Goal: Task Accomplishment & Management: Use online tool/utility

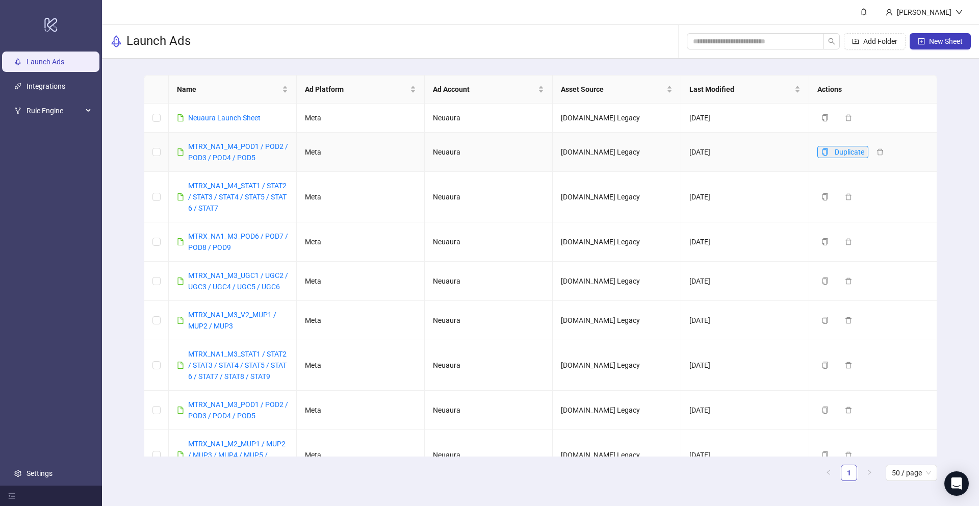
click at [823, 153] on icon "copy" at bounding box center [825, 151] width 6 height 7
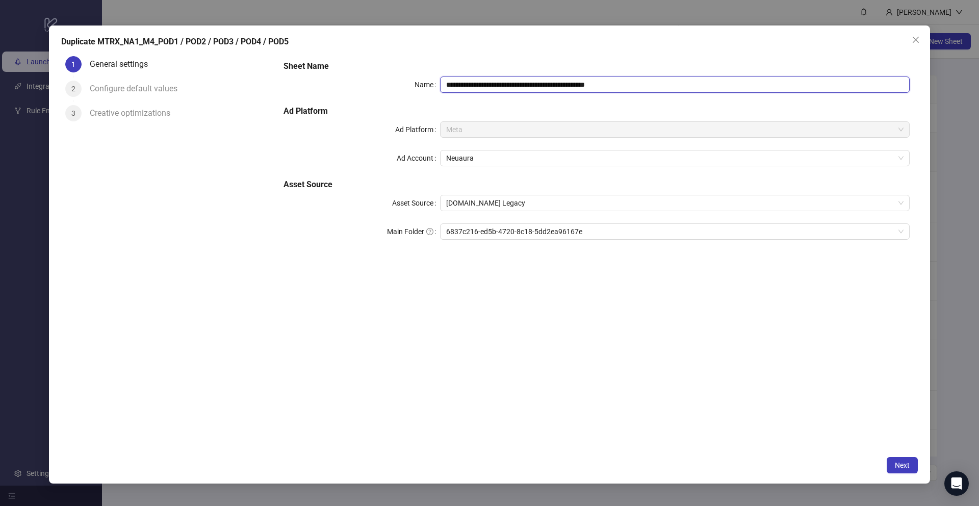
drag, startPoint x: 513, startPoint y: 86, endPoint x: 499, endPoint y: 86, distance: 13.8
click at [499, 86] on input "**********" at bounding box center [675, 84] width 470 height 16
drag, startPoint x: 535, startPoint y: 83, endPoint x: 522, endPoint y: 83, distance: 13.3
click at [522, 83] on input "**********" at bounding box center [675, 84] width 470 height 16
drag, startPoint x: 510, startPoint y: 82, endPoint x: 500, endPoint y: 82, distance: 9.7
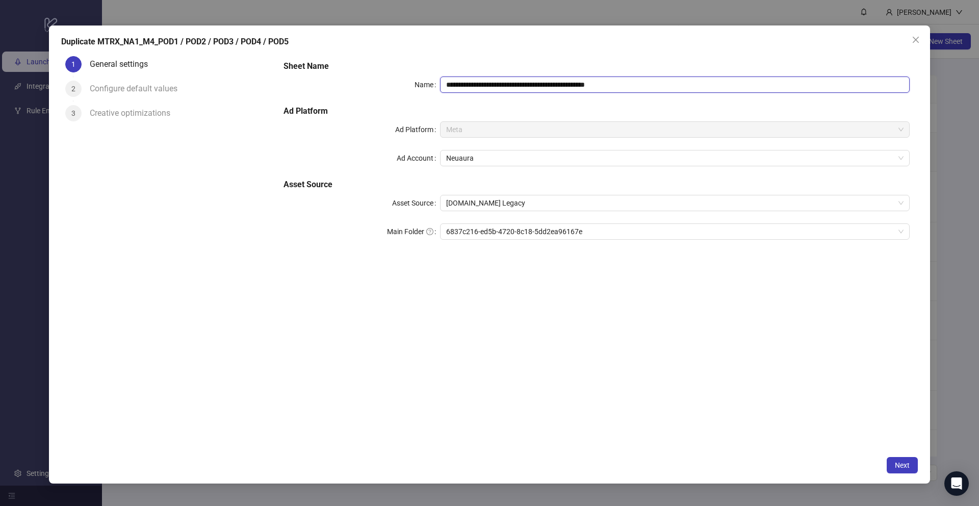
click at [500, 82] on input "**********" at bounding box center [675, 84] width 470 height 16
drag, startPoint x: 536, startPoint y: 84, endPoint x: 523, endPoint y: 84, distance: 13.3
click at [523, 84] on input "**********" at bounding box center [675, 84] width 470 height 16
paste input "***"
drag, startPoint x: 558, startPoint y: 82, endPoint x: 546, endPoint y: 82, distance: 12.7
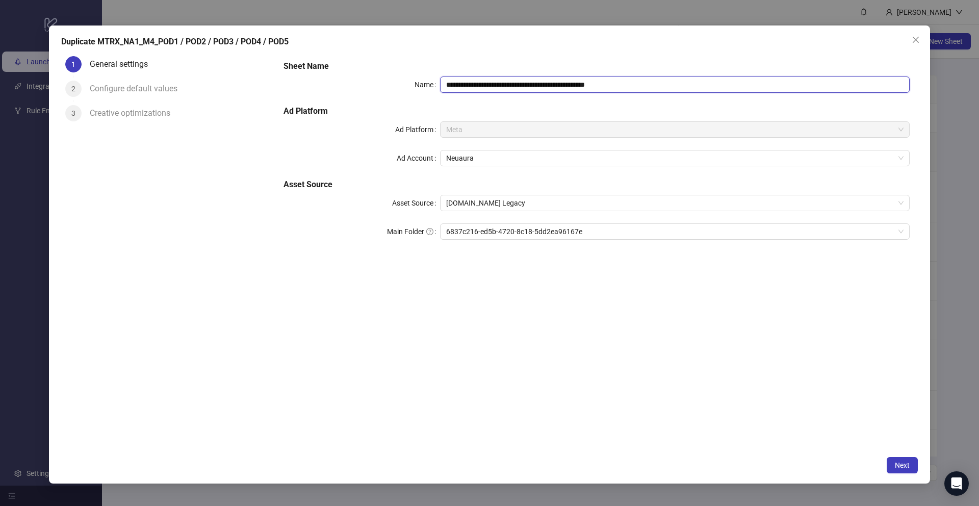
click at [546, 82] on input "**********" at bounding box center [675, 84] width 470 height 16
paste input "text"
drag, startPoint x: 584, startPoint y: 83, endPoint x: 567, endPoint y: 83, distance: 16.3
click at [567, 83] on input "**********" at bounding box center [675, 84] width 470 height 16
paste input "text"
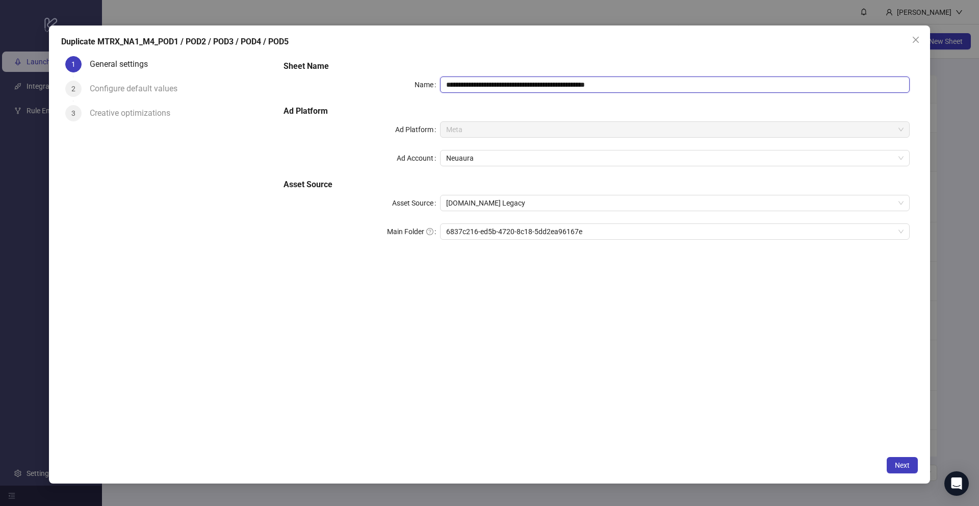
drag, startPoint x: 605, startPoint y: 84, endPoint x: 591, endPoint y: 84, distance: 13.8
click at [591, 84] on input "**********" at bounding box center [675, 84] width 470 height 16
paste input "text"
drag, startPoint x: 641, startPoint y: 86, endPoint x: 610, endPoint y: 86, distance: 31.1
click at [610, 86] on input "**********" at bounding box center [675, 84] width 470 height 16
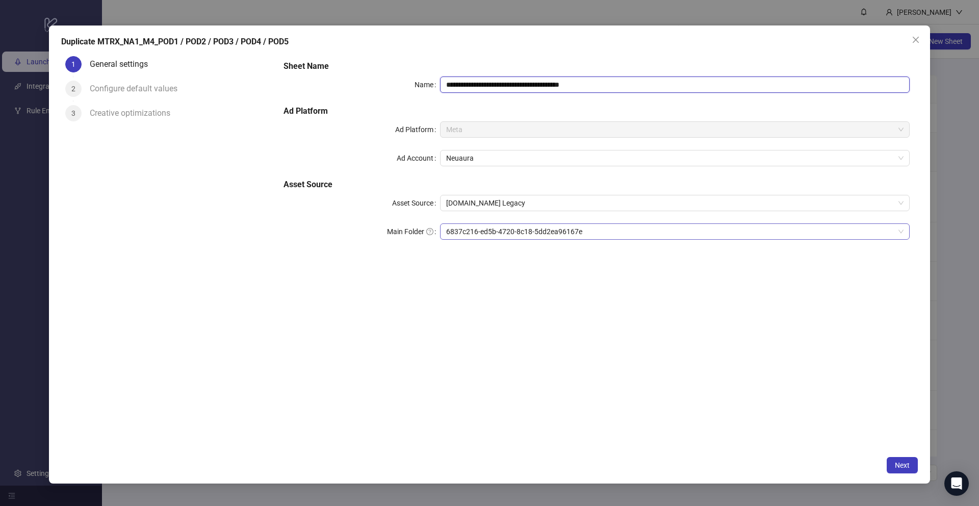
click at [638, 236] on span "6837c216-ed5b-4720-8c18-5dd2ea96167e" at bounding box center [674, 231] width 457 height 15
type input "**********"
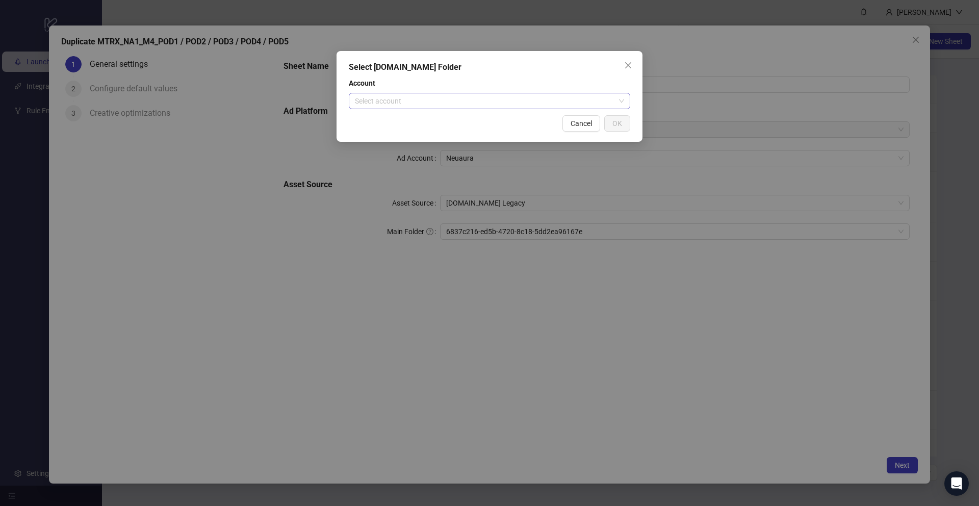
click at [584, 102] on input "search" at bounding box center [485, 100] width 260 height 15
click at [574, 114] on div "Mtrx Media" at bounding box center [489, 121] width 277 height 16
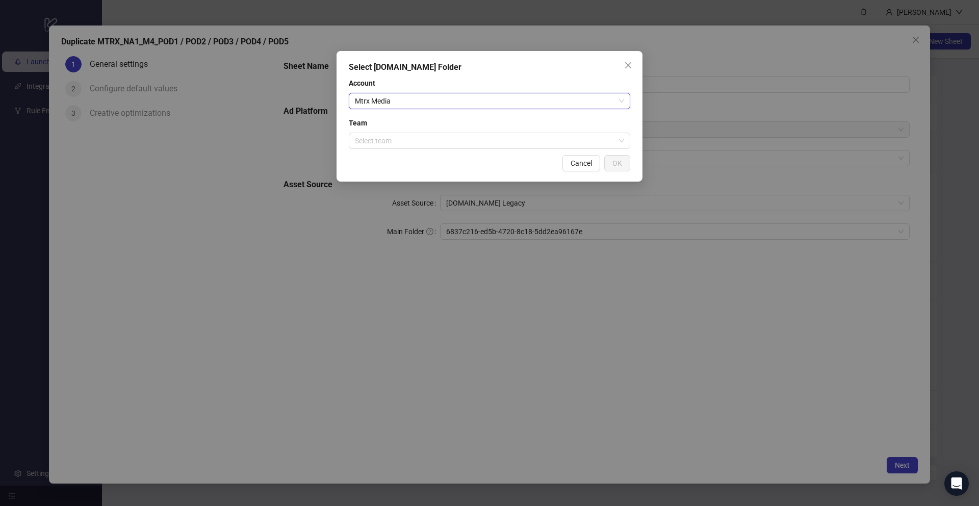
click at [582, 151] on div "Select Frame.io Folder Account Mtrx Media Mtrx Media Team Select team Cancel OK" at bounding box center [490, 116] width 306 height 131
click at [582, 137] on input "search" at bounding box center [485, 140] width 260 height 15
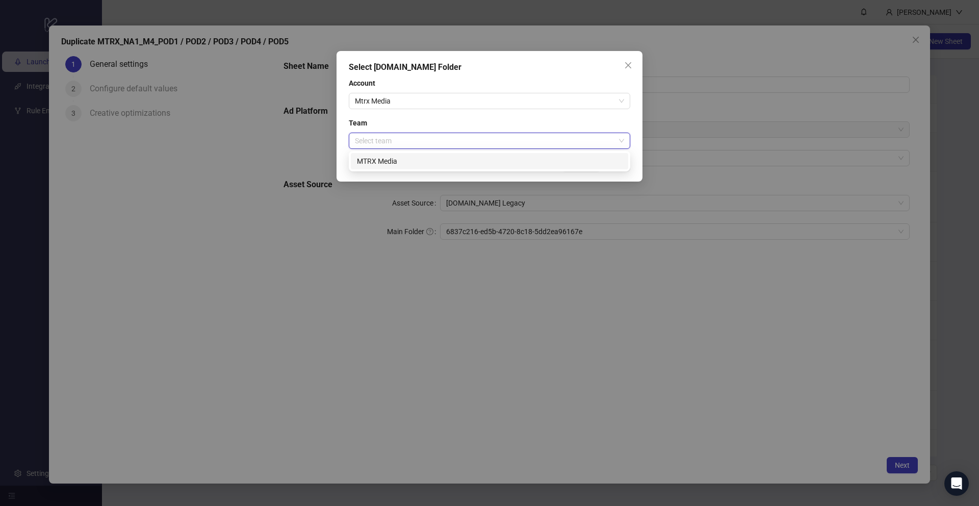
click at [565, 158] on div "MTRX Media" at bounding box center [489, 161] width 265 height 11
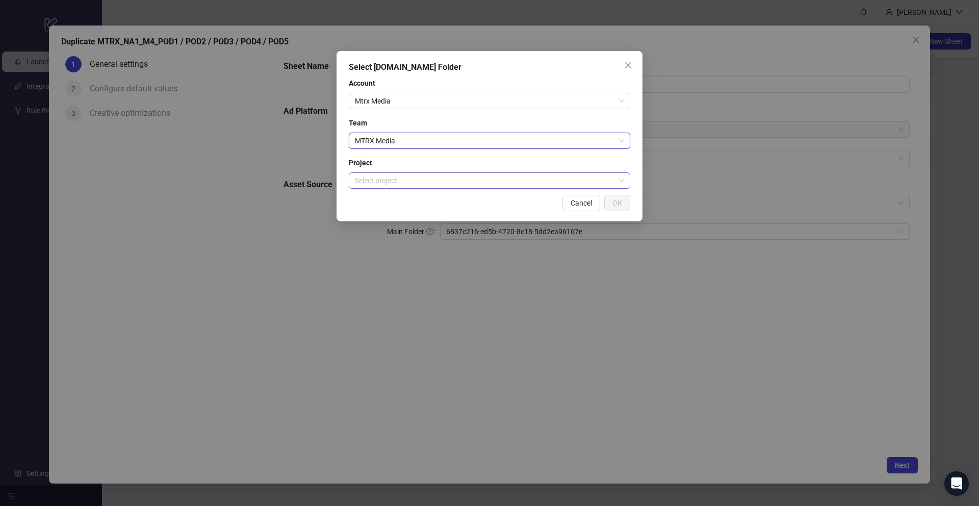
click at [567, 180] on input "search" at bounding box center [485, 180] width 260 height 15
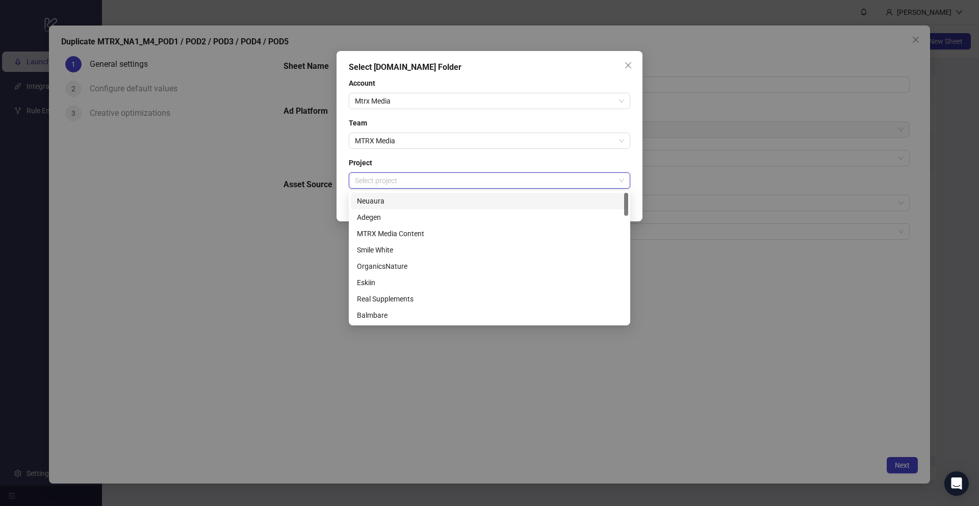
click at [569, 200] on div "Neuaura" at bounding box center [489, 200] width 265 height 11
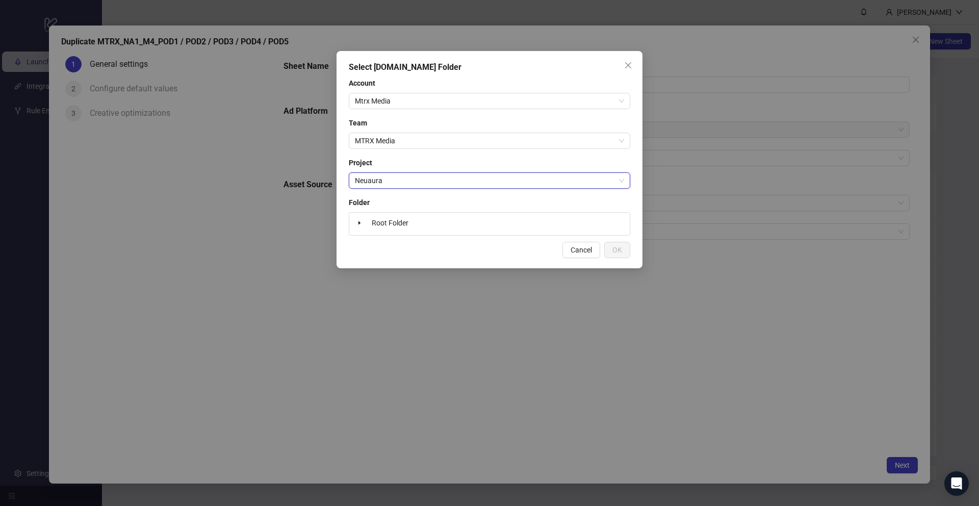
click at [579, 221] on div "Root Folder" at bounding box center [489, 224] width 272 height 14
click at [361, 221] on icon "caret-down" at bounding box center [359, 222] width 5 height 5
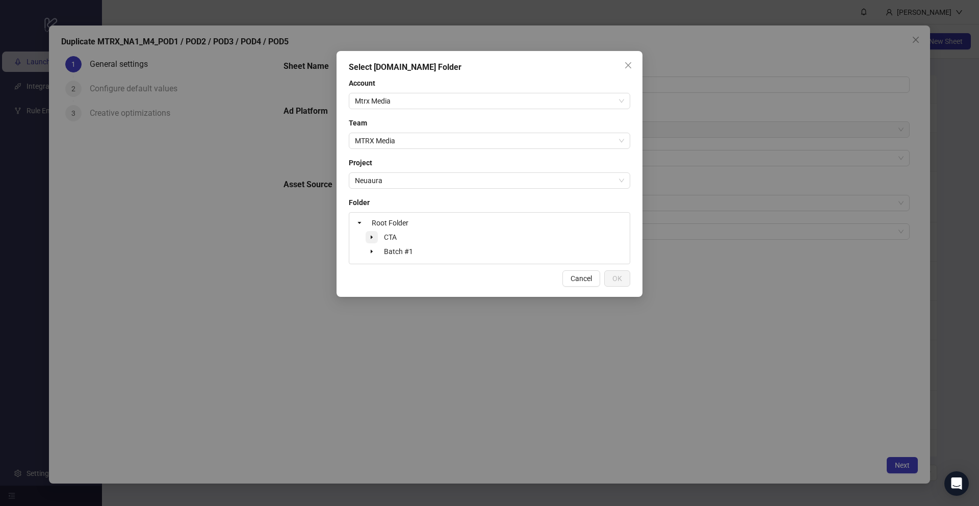
click at [374, 240] on span at bounding box center [372, 237] width 12 height 12
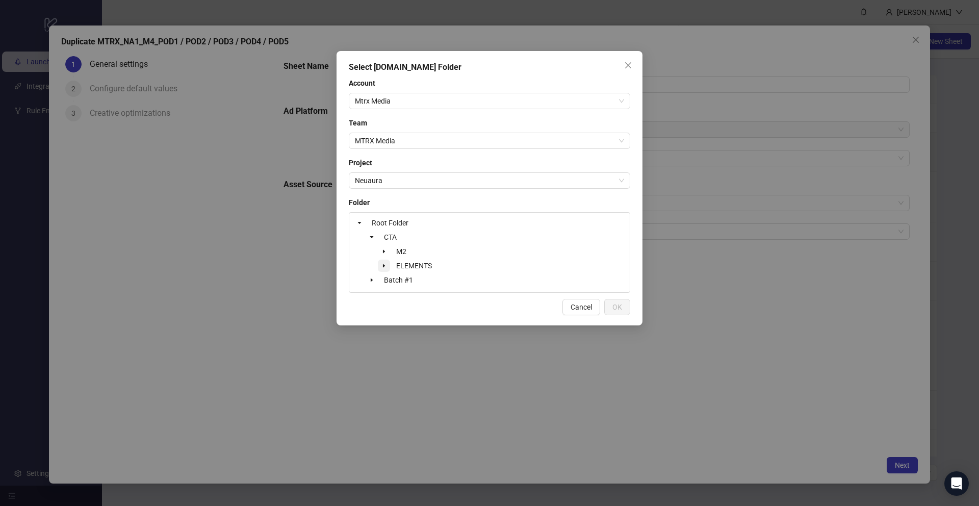
click at [388, 264] on span at bounding box center [384, 266] width 12 height 12
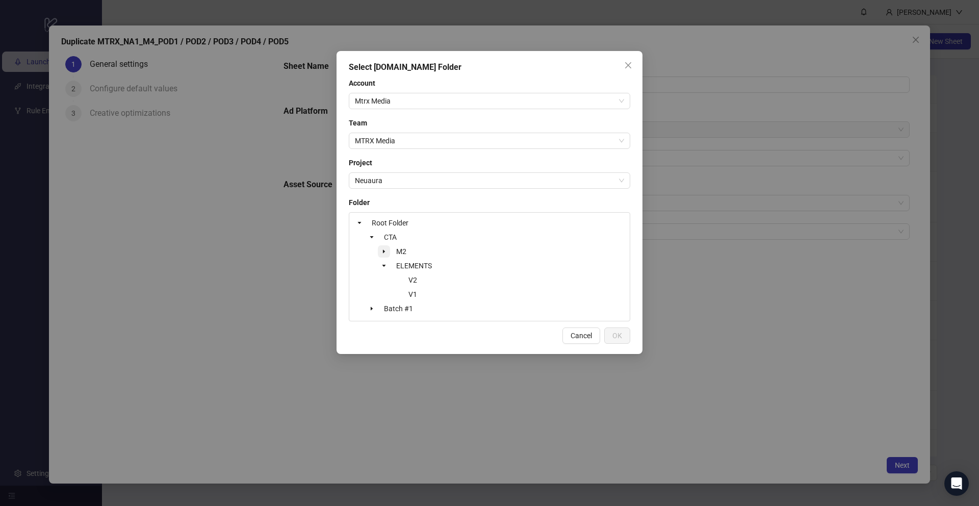
click at [386, 246] on span at bounding box center [384, 251] width 12 height 12
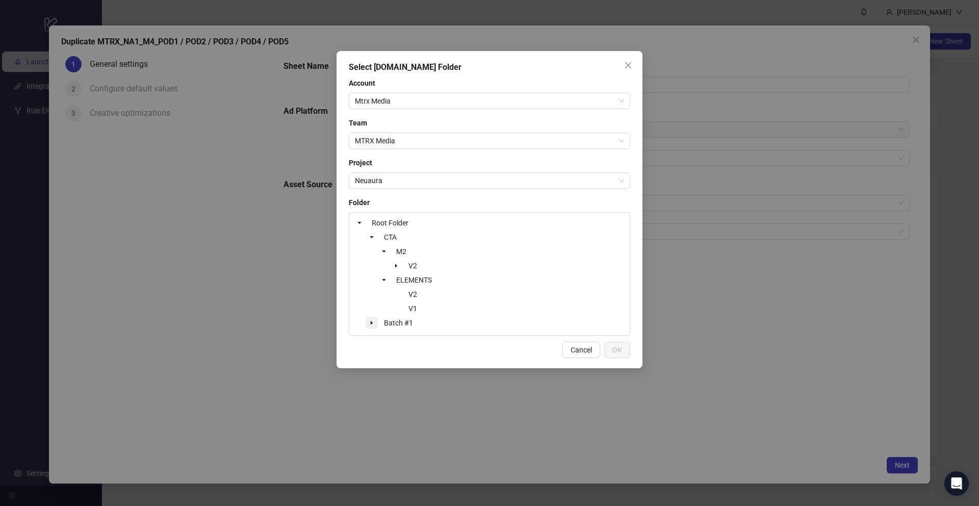
click at [377, 322] on span at bounding box center [372, 323] width 12 height 12
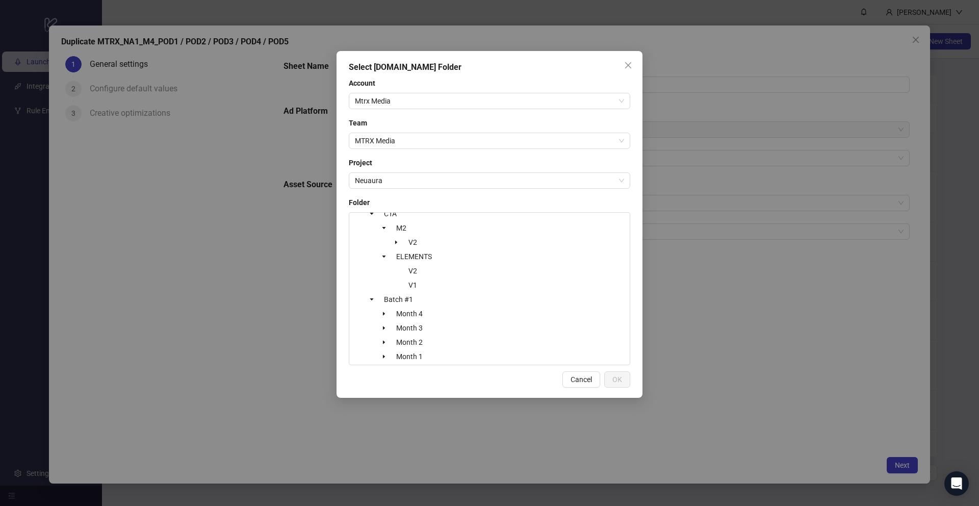
scroll to position [28, 0]
click at [416, 316] on div "Month 4" at bounding box center [389, 309] width 73 height 12
click at [418, 303] on span "Month 4" at bounding box center [409, 309] width 35 height 12
click at [630, 379] on button "OK" at bounding box center [617, 379] width 26 height 16
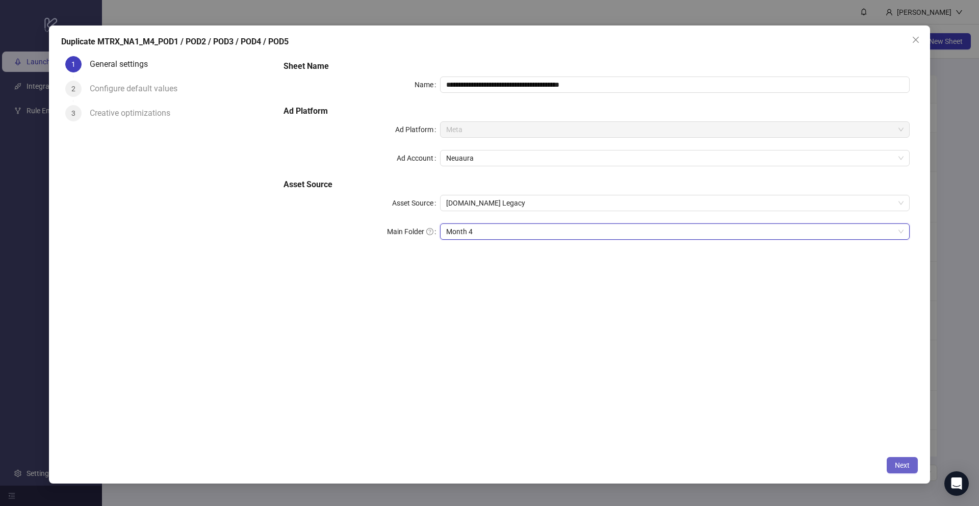
click at [895, 468] on span "Next" at bounding box center [902, 465] width 15 height 8
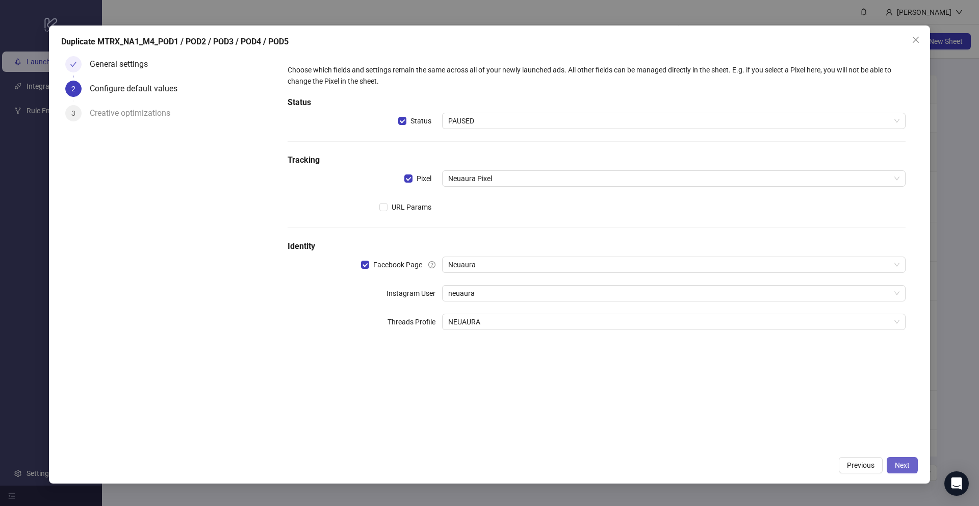
click at [898, 470] on button "Next" at bounding box center [902, 465] width 31 height 16
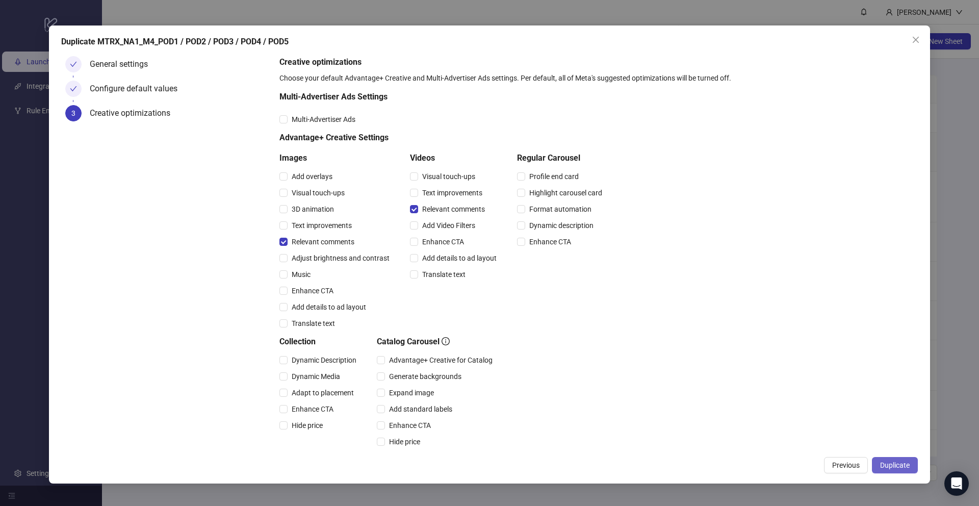
click at [901, 462] on span "Duplicate" at bounding box center [895, 465] width 30 height 8
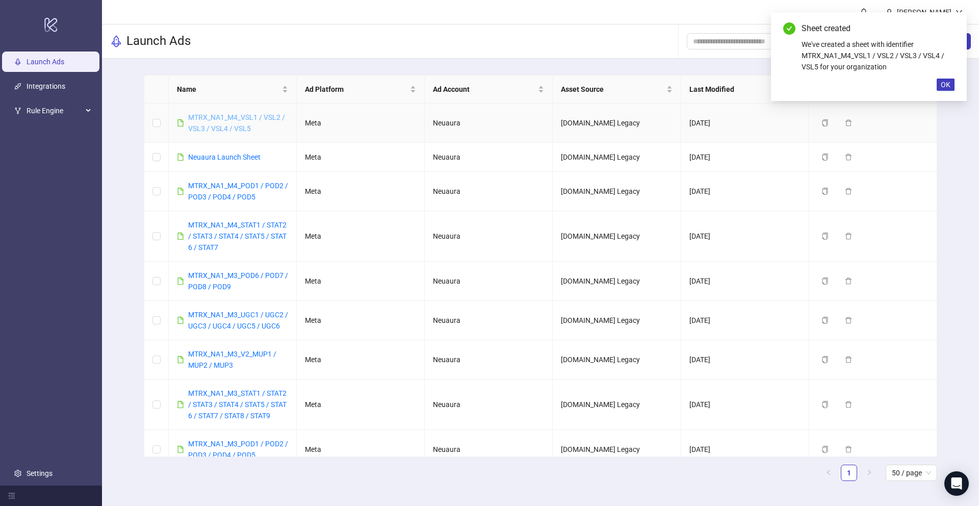
click at [240, 128] on link "MTRX_NA1_M4_VSL1 / VSL2 / VSL3 / VSL4 / VSL5" at bounding box center [236, 122] width 97 height 19
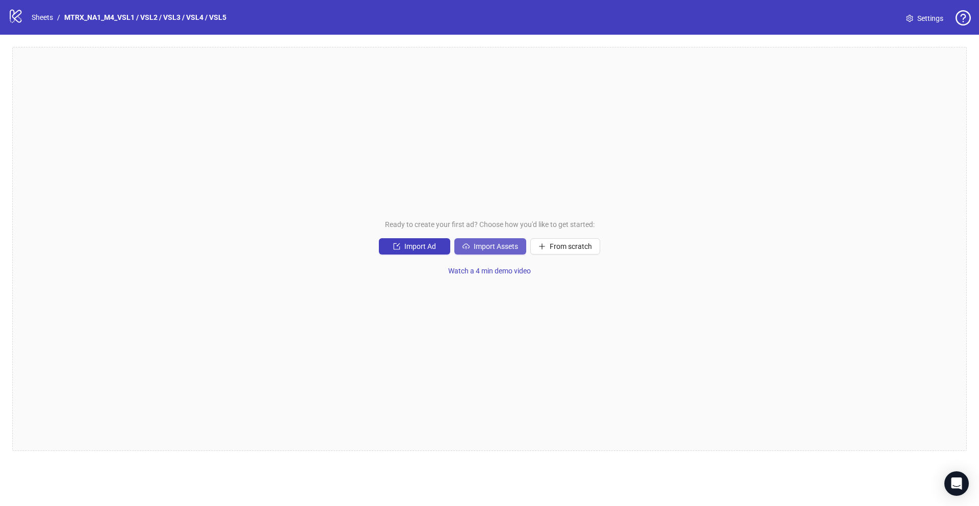
click at [511, 244] on span "Import Assets" at bounding box center [496, 246] width 44 height 8
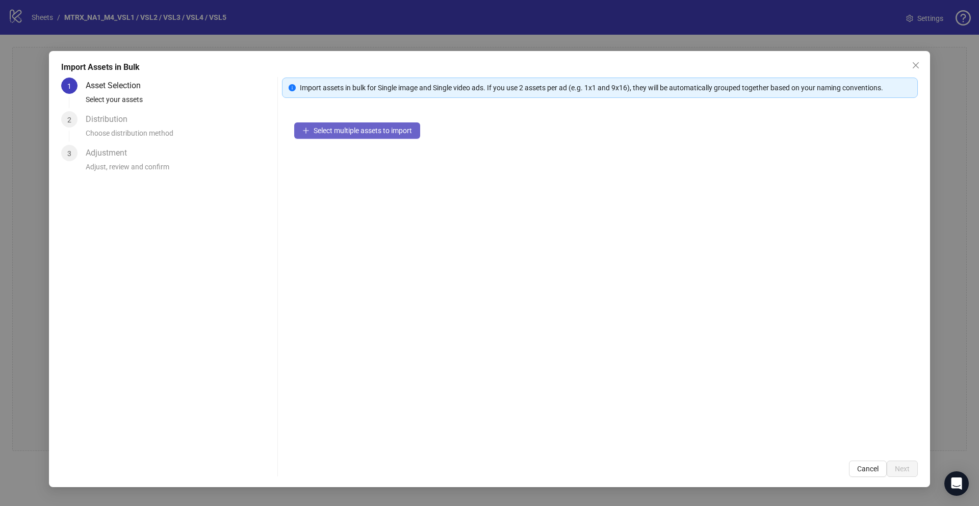
click at [373, 127] on span "Select multiple assets to import" at bounding box center [363, 130] width 98 height 8
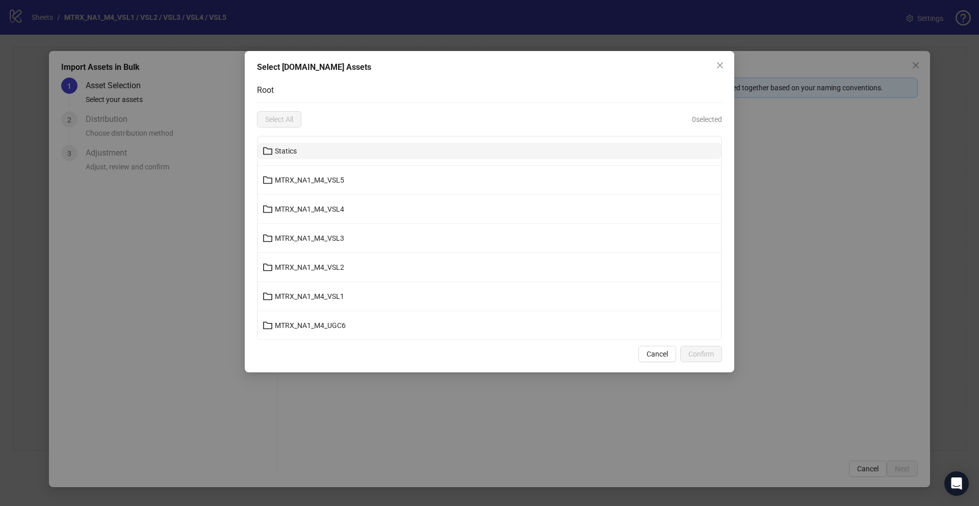
click at [323, 149] on button "Statics" at bounding box center [489, 151] width 463 height 16
click at [653, 351] on span "Cancel" at bounding box center [657, 354] width 21 height 8
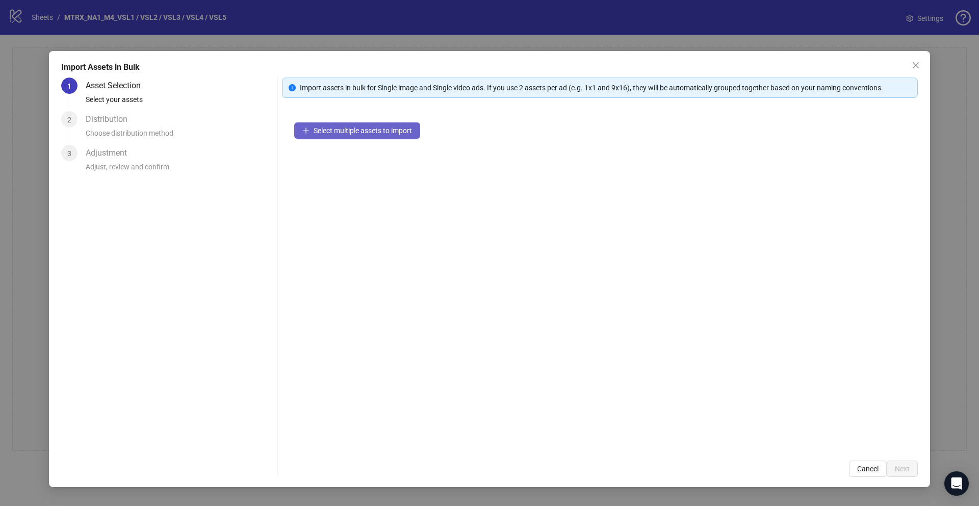
click at [374, 136] on button "Select multiple assets to import" at bounding box center [357, 130] width 126 height 16
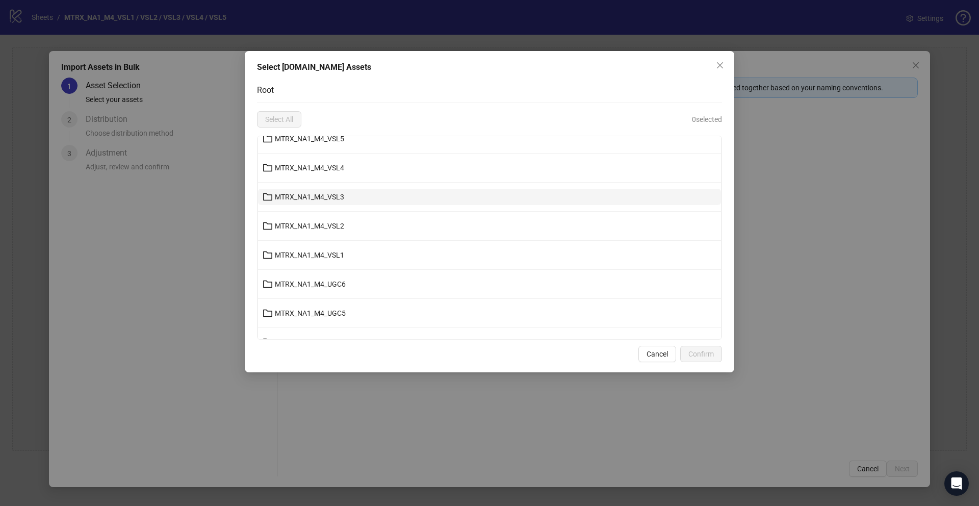
scroll to position [45, 0]
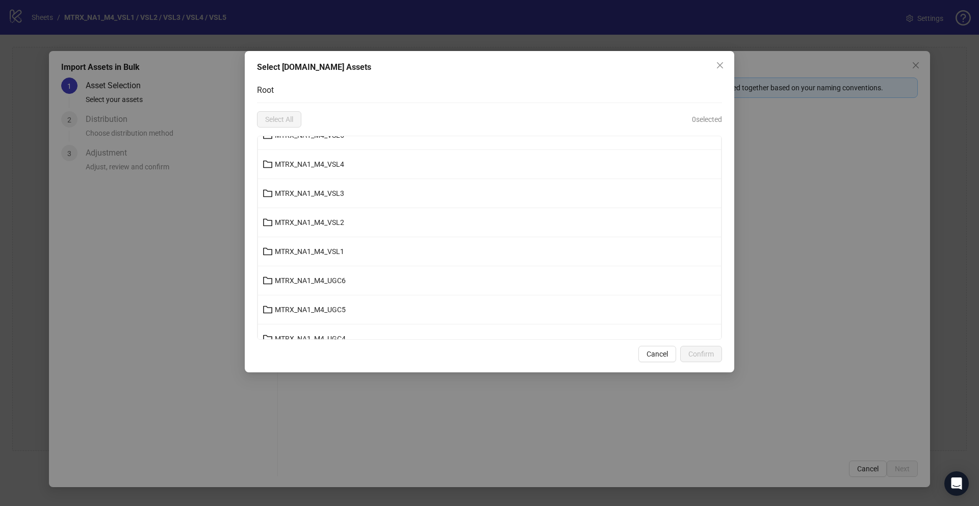
click at [352, 240] on li "MTRX_NA1_M4_VSL1" at bounding box center [489, 251] width 463 height 29
click at [346, 254] on button "MTRX_NA1_M4_VSL1" at bounding box center [489, 251] width 463 height 16
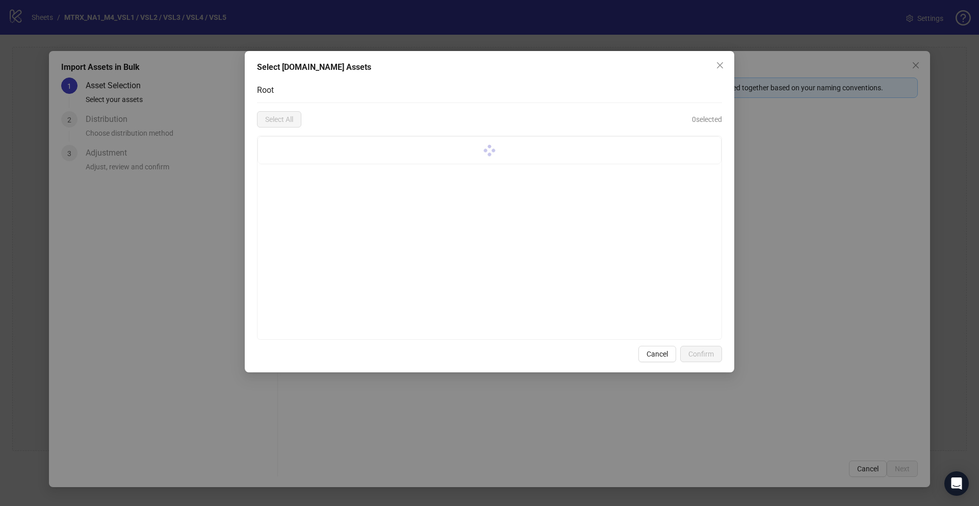
scroll to position [0, 0]
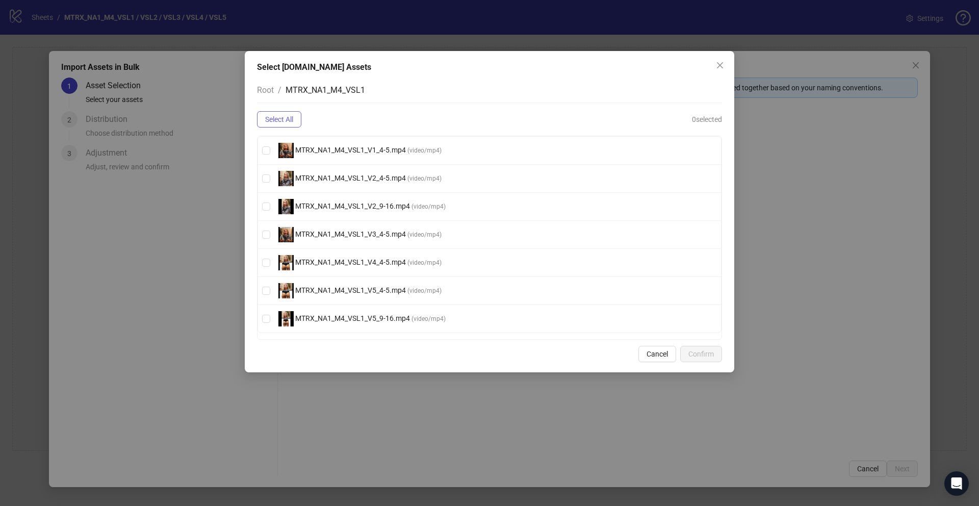
click at [272, 113] on button "Select All" at bounding box center [279, 119] width 44 height 16
click at [710, 350] on span "Confirm" at bounding box center [700, 354] width 25 height 8
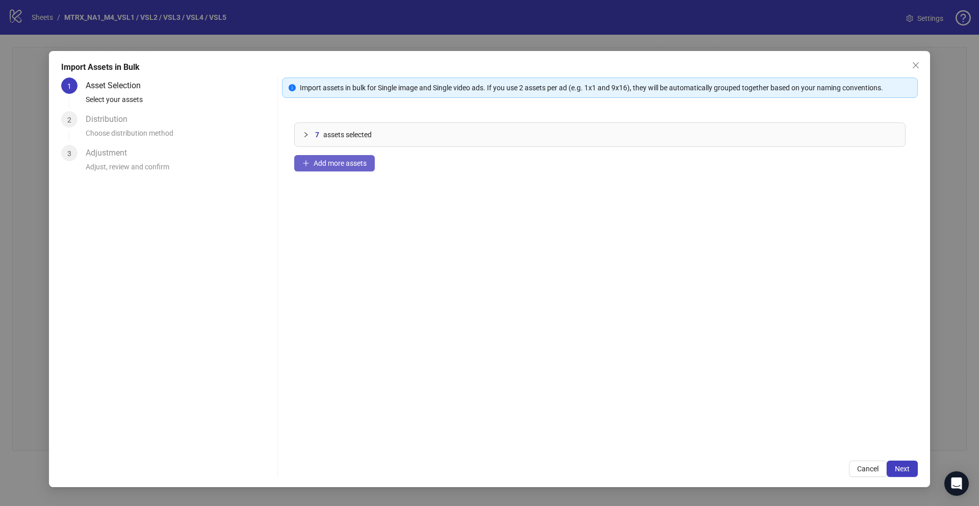
click at [340, 155] on button "Add more assets" at bounding box center [334, 163] width 81 height 16
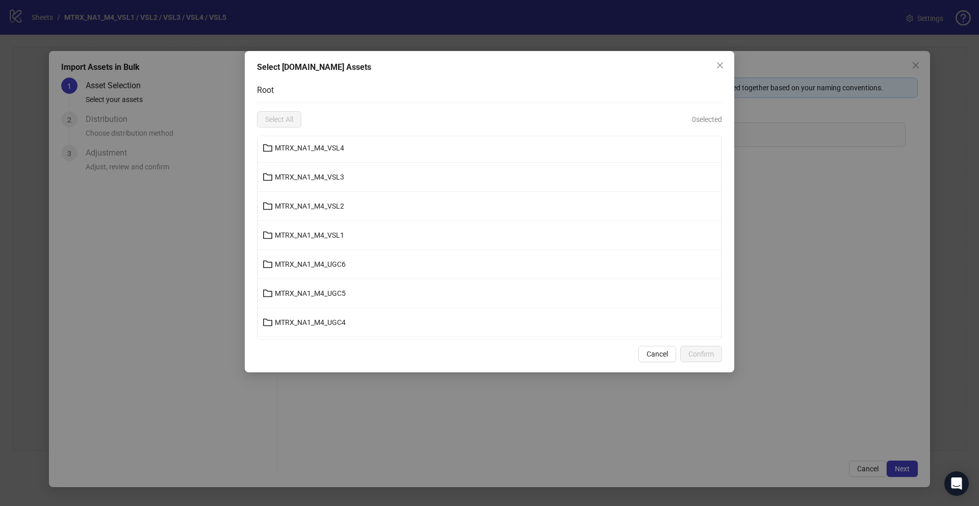
scroll to position [60, 0]
click at [335, 210] on span "MTRX_NA1_M4_VSL2" at bounding box center [309, 207] width 69 height 8
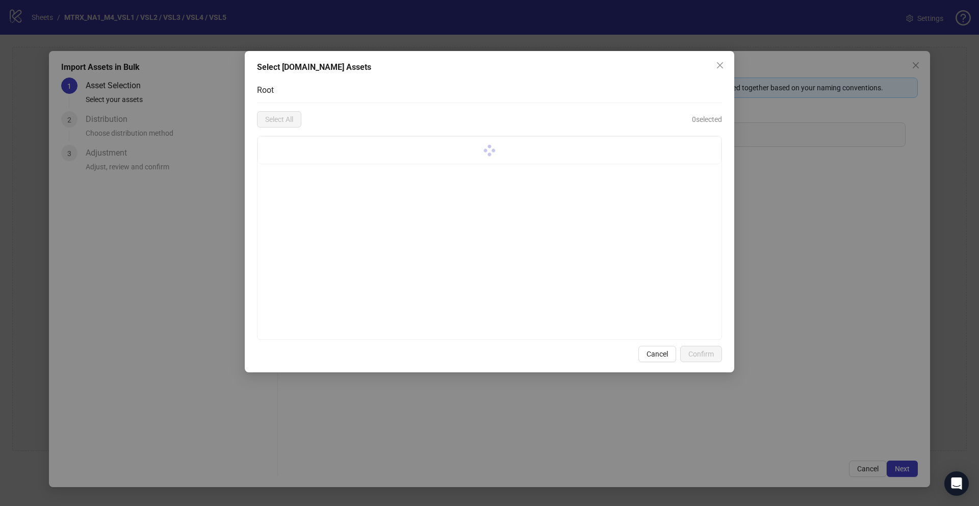
scroll to position [0, 0]
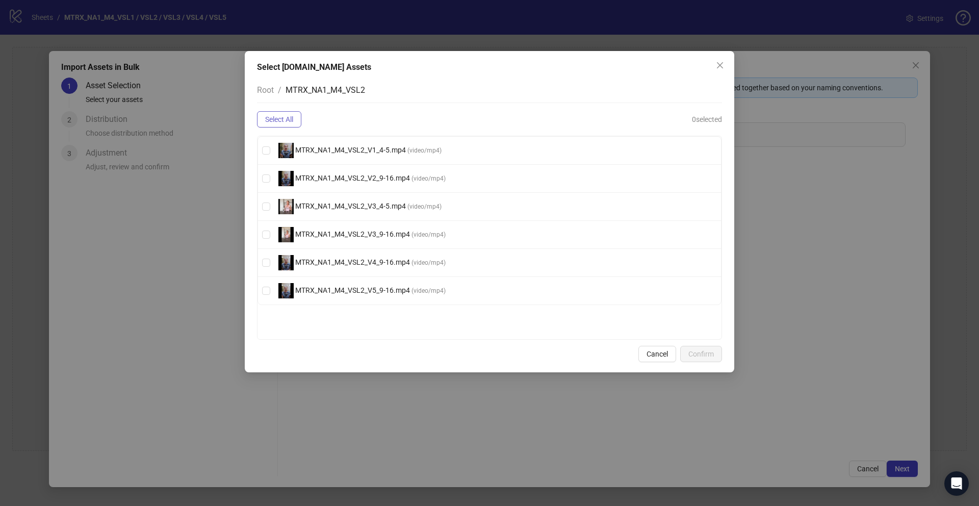
click at [277, 120] on span "Select All" at bounding box center [279, 119] width 28 height 8
click at [702, 347] on button "Confirm" at bounding box center [701, 354] width 42 height 16
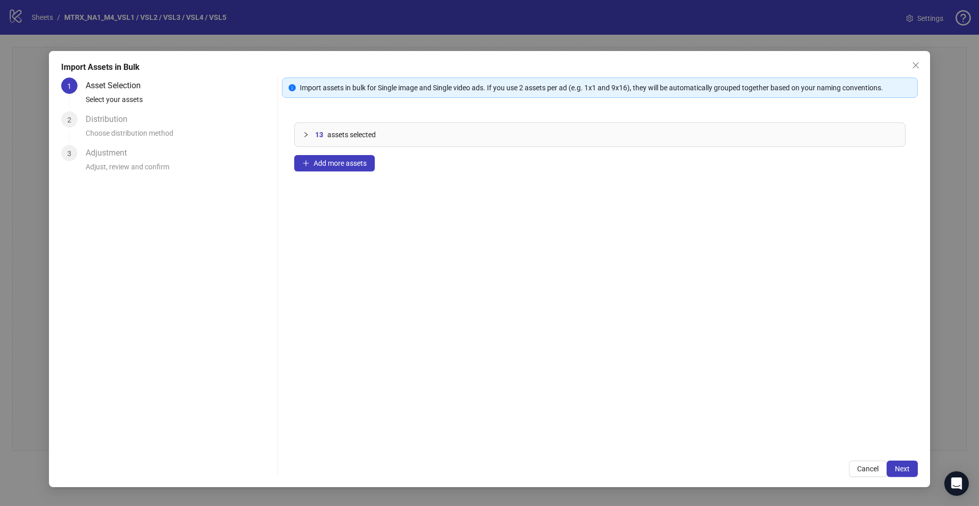
click at [356, 173] on div "13 assets selected Add more assets" at bounding box center [600, 279] width 636 height 338
click at [353, 165] on span "Add more assets" at bounding box center [340, 163] width 53 height 8
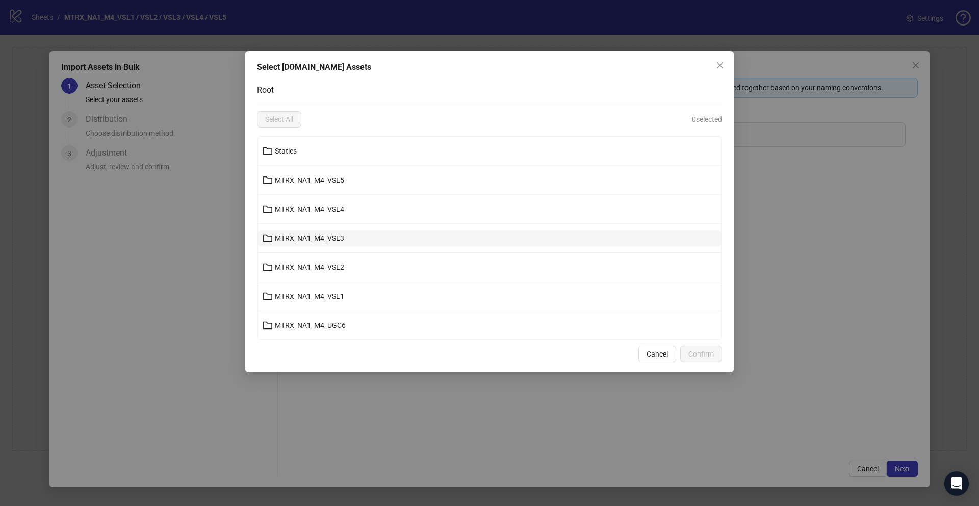
click at [356, 238] on button "MTRX_NA1_M4_VSL3" at bounding box center [489, 238] width 463 height 16
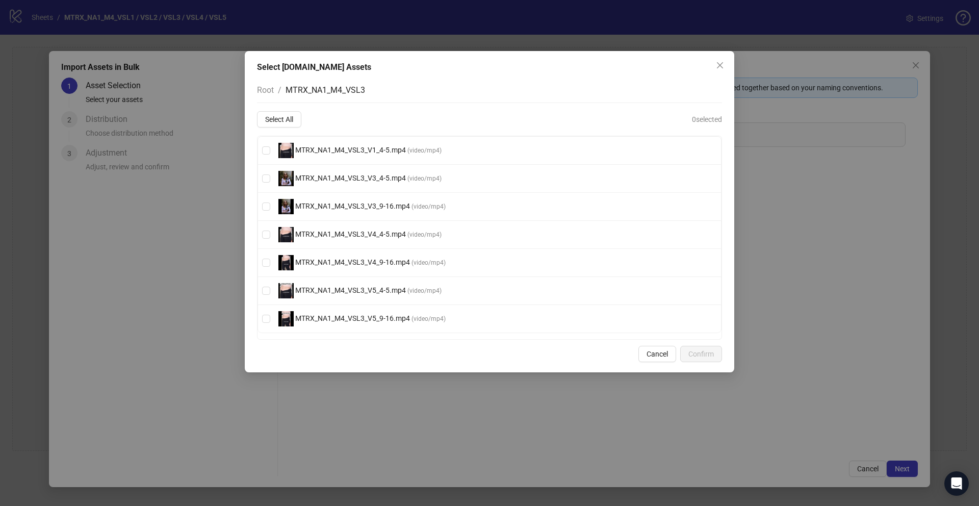
click at [283, 109] on div "Root / MTRX_NA1_M4_VSL3 Select All 0 selected MTRX_NA1_M4_VSL3_V1_4-5.mp4 ( vid…" at bounding box center [489, 209] width 465 height 262
click at [282, 122] on span "Select All" at bounding box center [279, 119] width 28 height 8
click at [693, 354] on span "Confirm" at bounding box center [700, 354] width 25 height 8
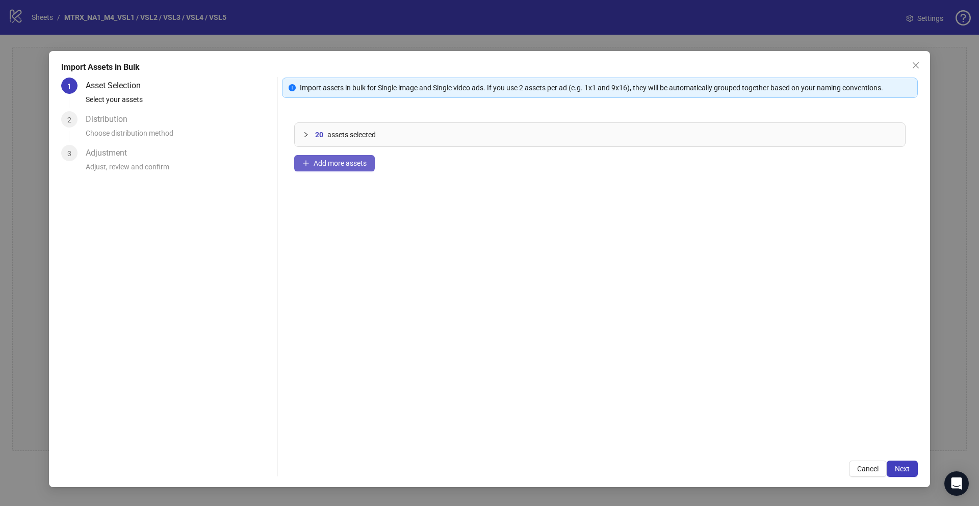
click at [347, 158] on button "Add more assets" at bounding box center [334, 163] width 81 height 16
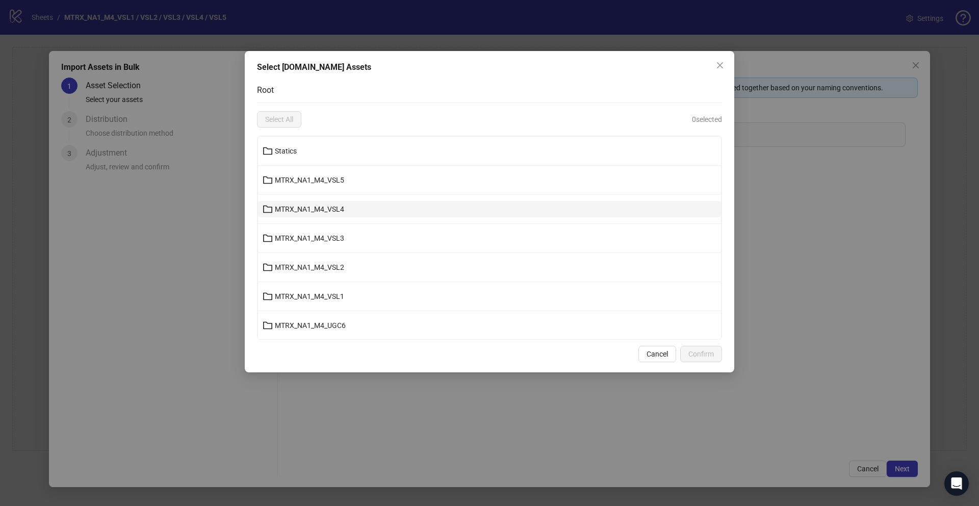
click at [354, 207] on button "MTRX_NA1_M4_VSL4" at bounding box center [489, 209] width 463 height 16
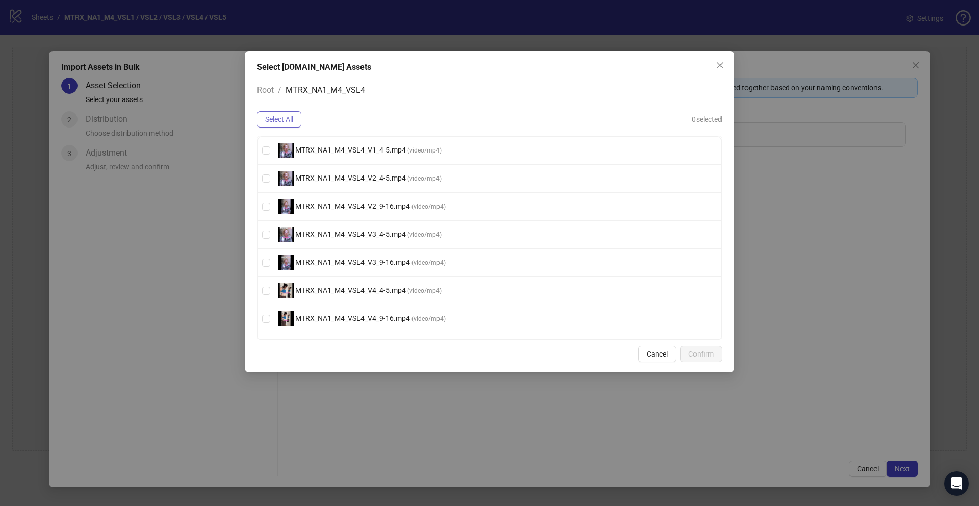
click at [289, 125] on button "Select All" at bounding box center [279, 119] width 44 height 16
click at [691, 354] on span "Confirm" at bounding box center [700, 354] width 25 height 8
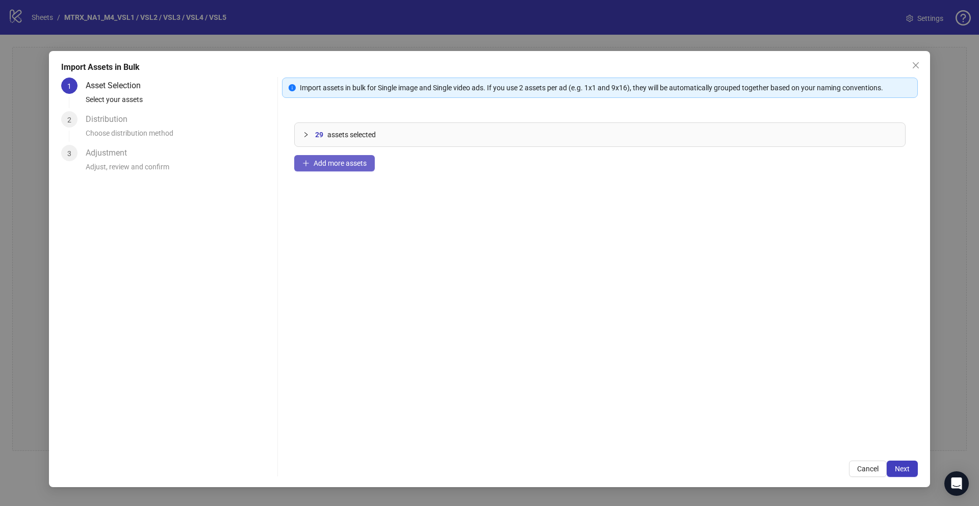
click at [343, 166] on span "Add more assets" at bounding box center [340, 163] width 53 height 8
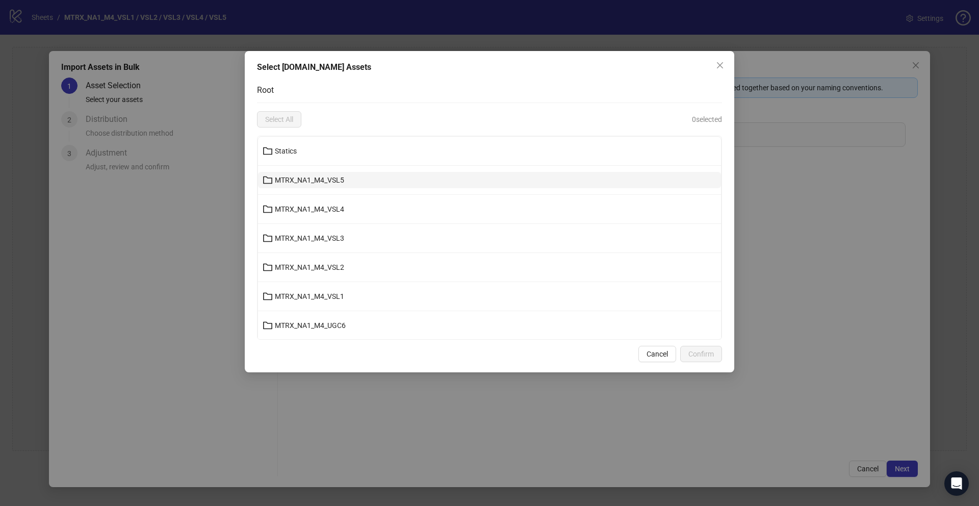
click at [316, 176] on span "MTRX_NA1_M4_VSL5" at bounding box center [309, 180] width 69 height 8
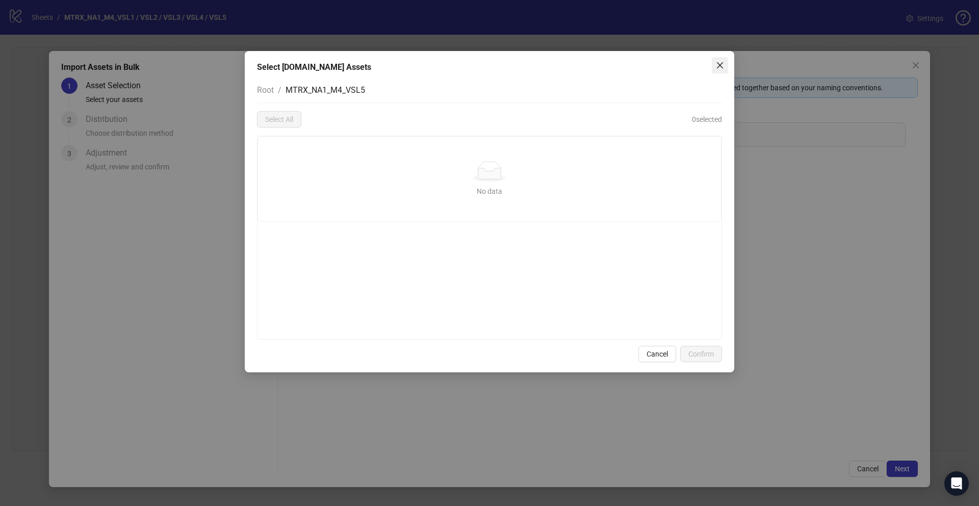
click at [726, 65] on span "Close" at bounding box center [720, 65] width 16 height 8
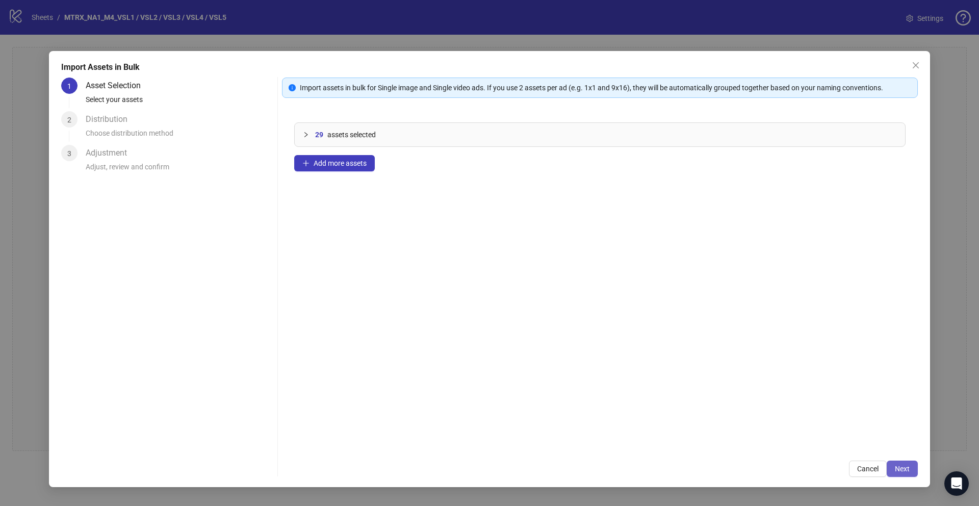
click at [904, 464] on span "Next" at bounding box center [902, 468] width 15 height 8
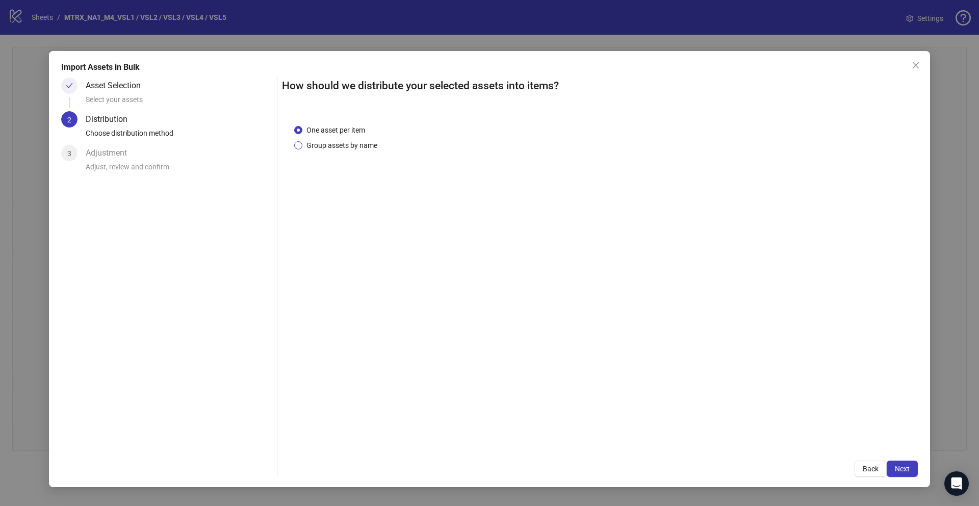
click at [333, 146] on span "Group assets by name" at bounding box center [341, 145] width 79 height 11
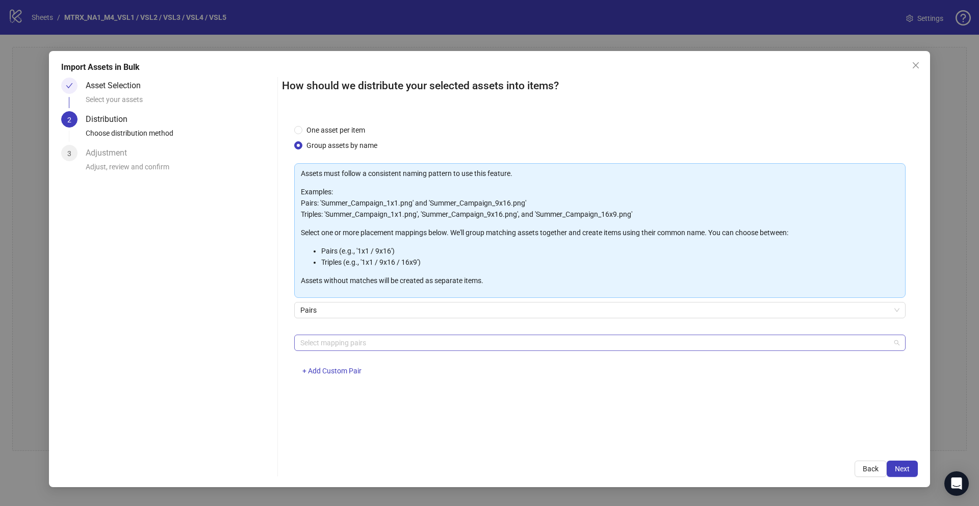
click at [412, 342] on div at bounding box center [594, 342] width 597 height 14
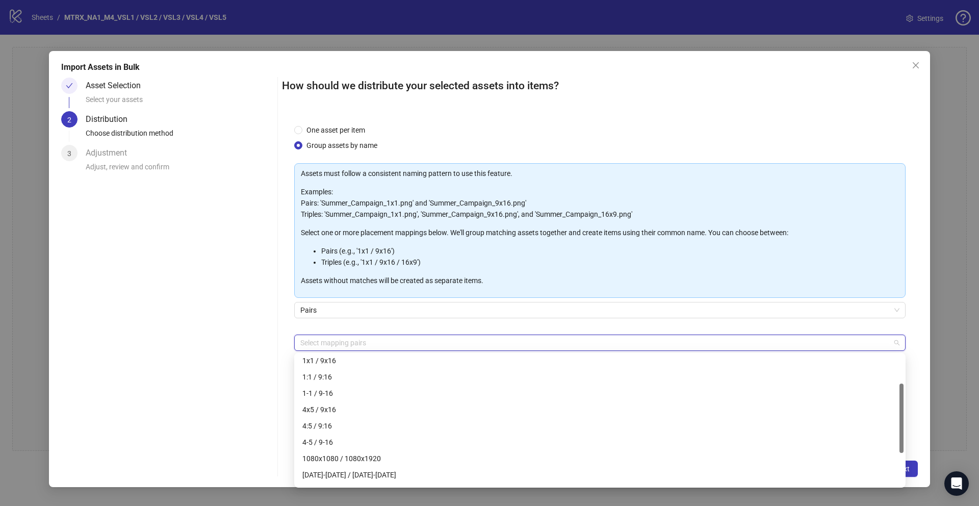
scroll to position [54, 0]
click at [382, 448] on div "1080x1080 / 1080x1920" at bounding box center [599, 456] width 607 height 16
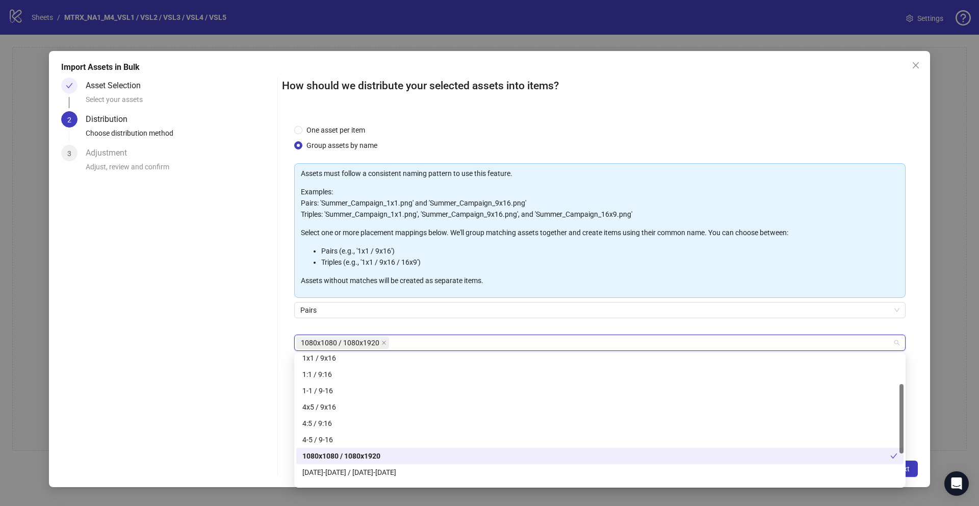
click at [382, 448] on div "1080x1080 / 1080x1920" at bounding box center [599, 456] width 607 height 16
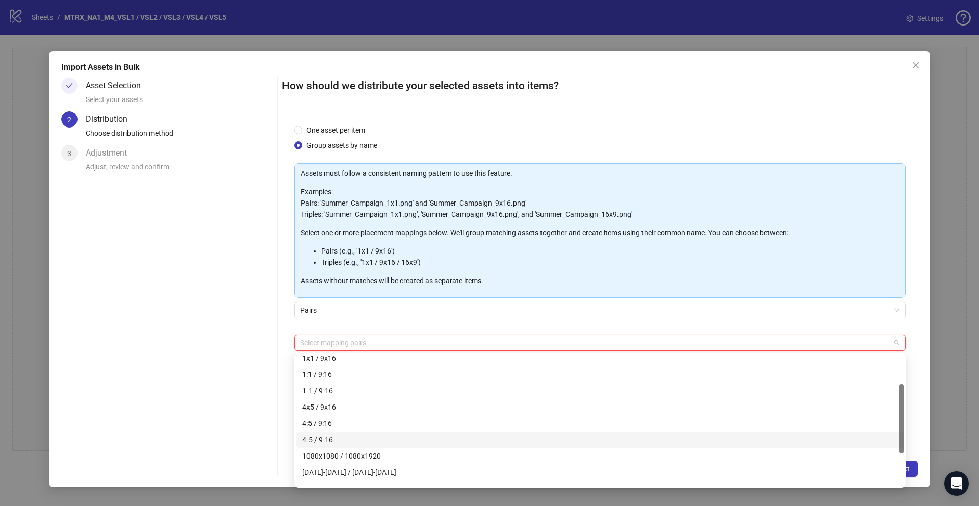
click at [382, 442] on div "4-5 / 9-16" at bounding box center [599, 439] width 595 height 11
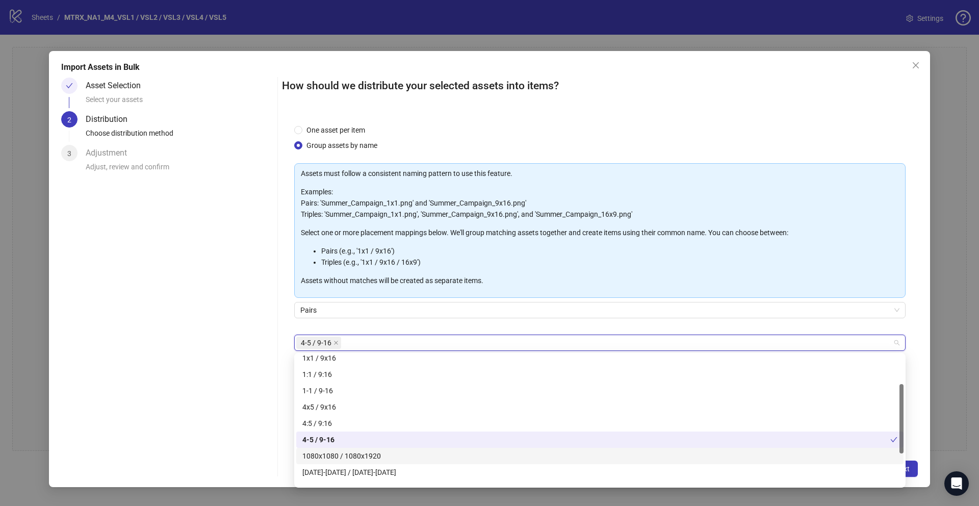
click at [917, 446] on div "One asset per item Group assets by name Assets must follow a consistent naming …" at bounding box center [600, 280] width 636 height 336
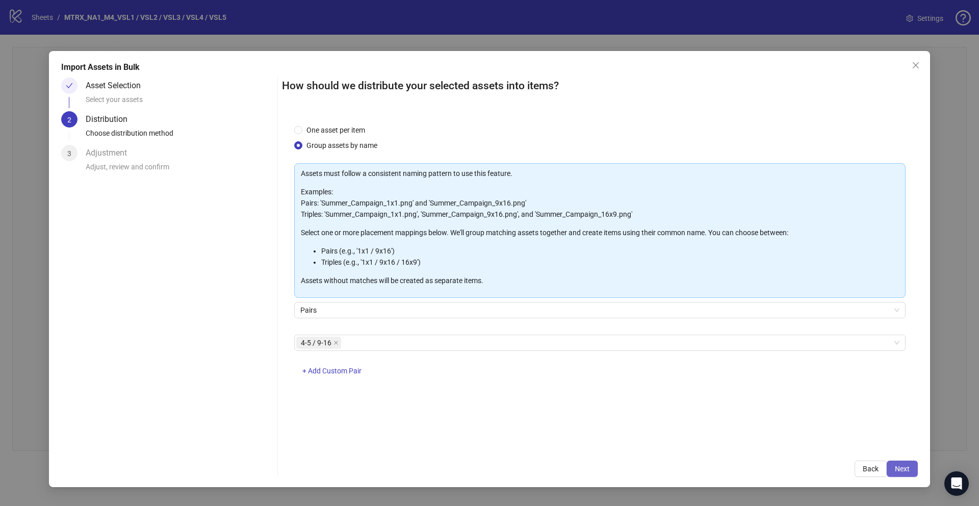
click at [912, 469] on button "Next" at bounding box center [902, 468] width 31 height 16
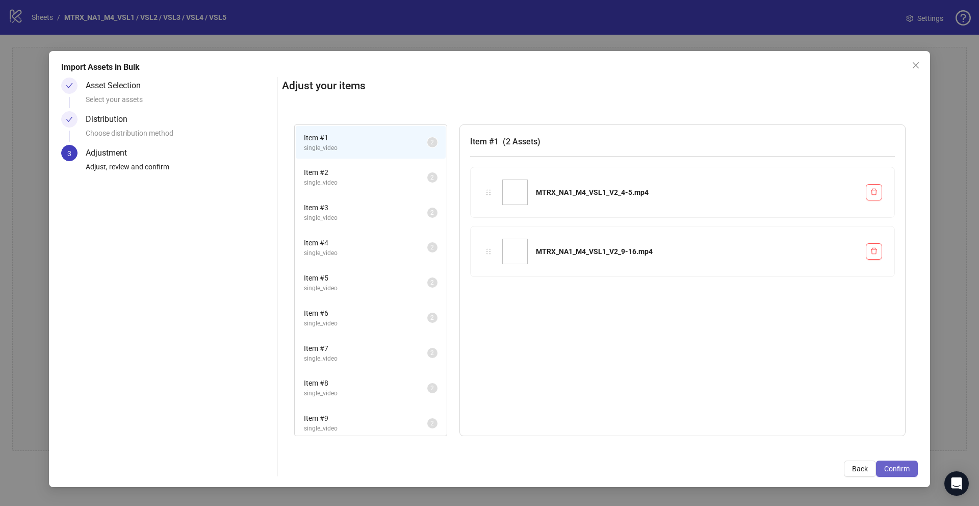
click at [909, 469] on span "Confirm" at bounding box center [896, 468] width 25 height 8
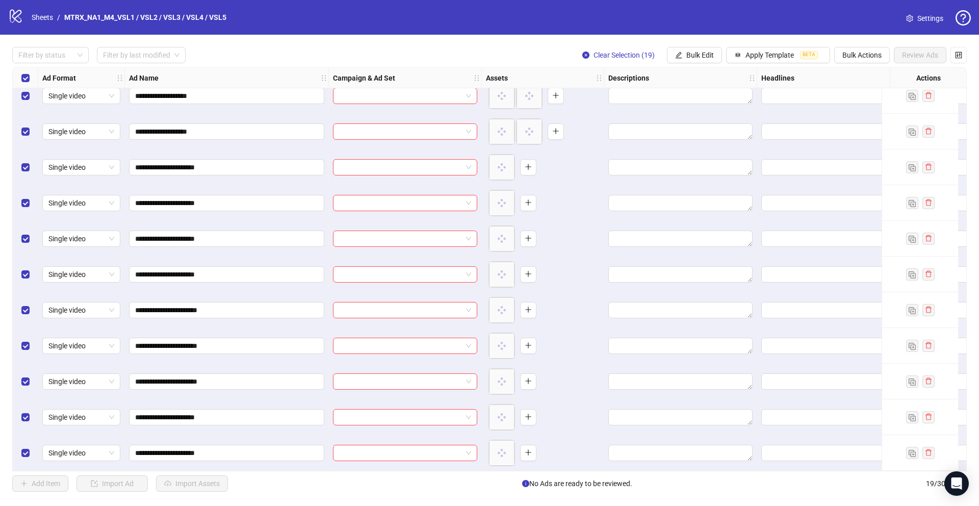
scroll to position [0, 0]
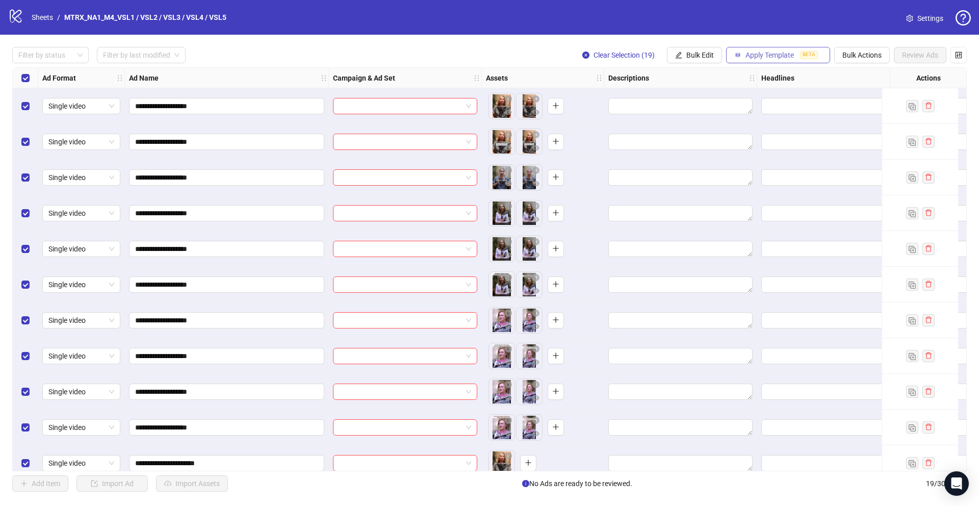
click at [796, 50] on button "Apply Template BETA" at bounding box center [778, 55] width 104 height 16
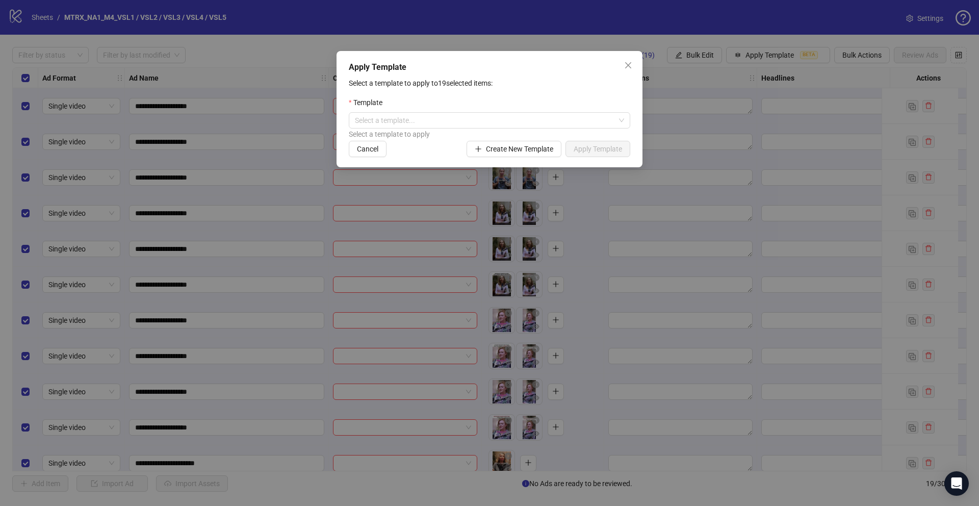
click at [529, 110] on div "Template" at bounding box center [489, 104] width 281 height 15
click at [527, 117] on input "search" at bounding box center [485, 120] width 260 height 15
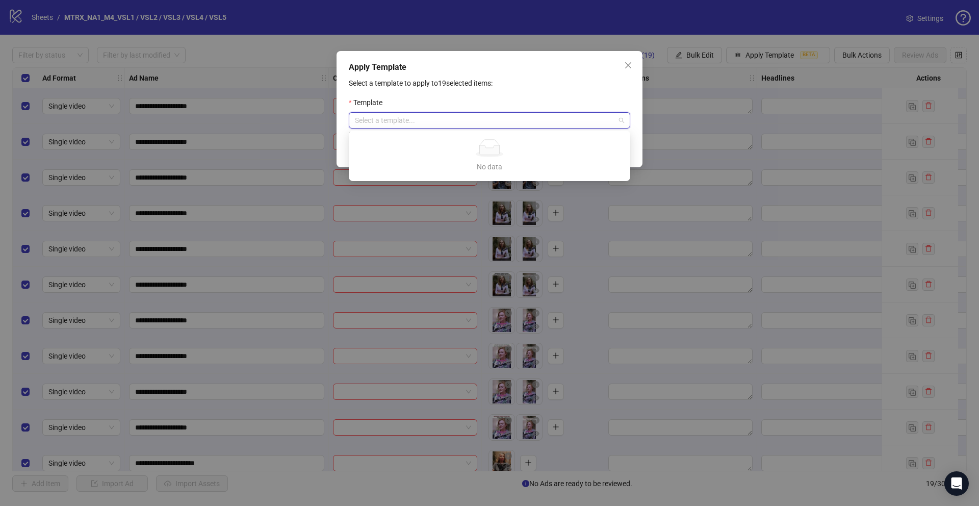
click at [527, 117] on input "search" at bounding box center [485, 120] width 260 height 15
click at [628, 62] on icon "close" at bounding box center [628, 65] width 8 height 8
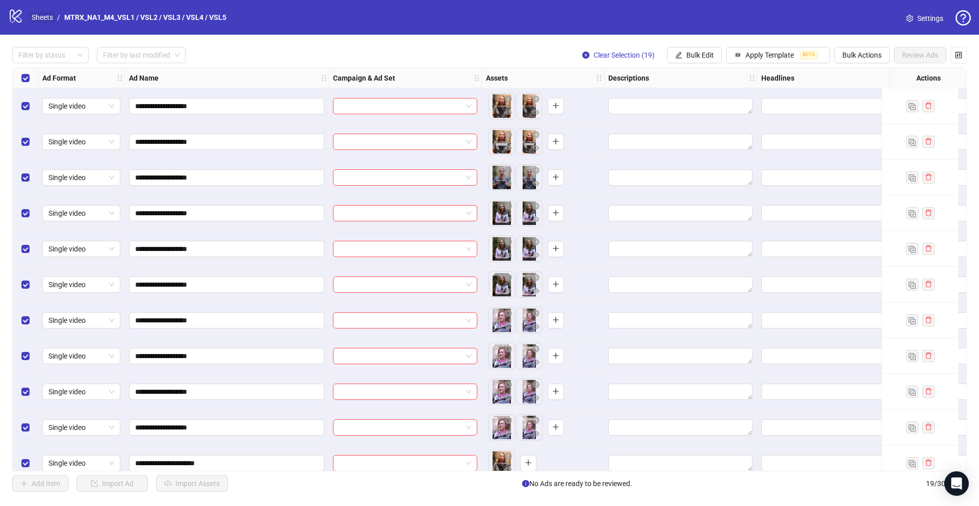
click at [44, 19] on link "Sheets" at bounding box center [42, 17] width 25 height 11
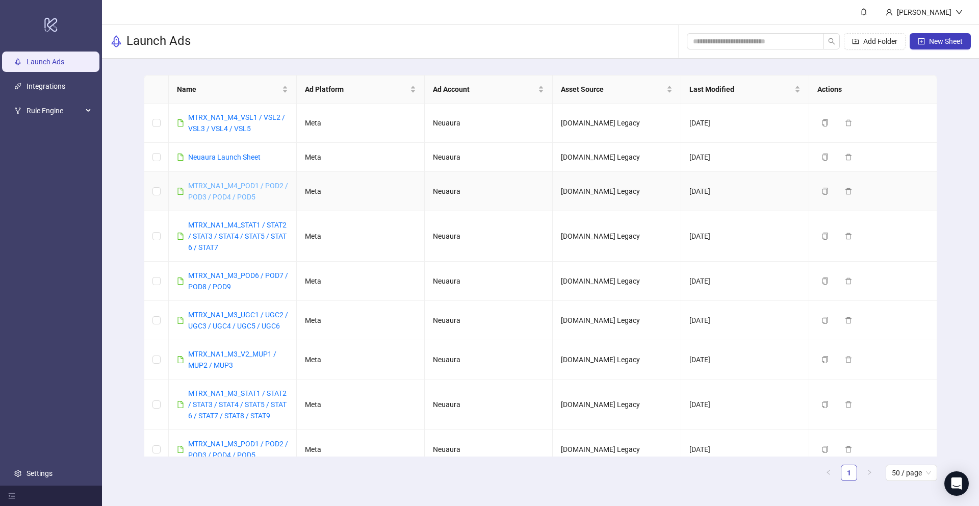
click at [252, 193] on link "MTRX_NA1_M4_POD1 / POD2 / POD3 / POD4 / POD5" at bounding box center [238, 191] width 100 height 19
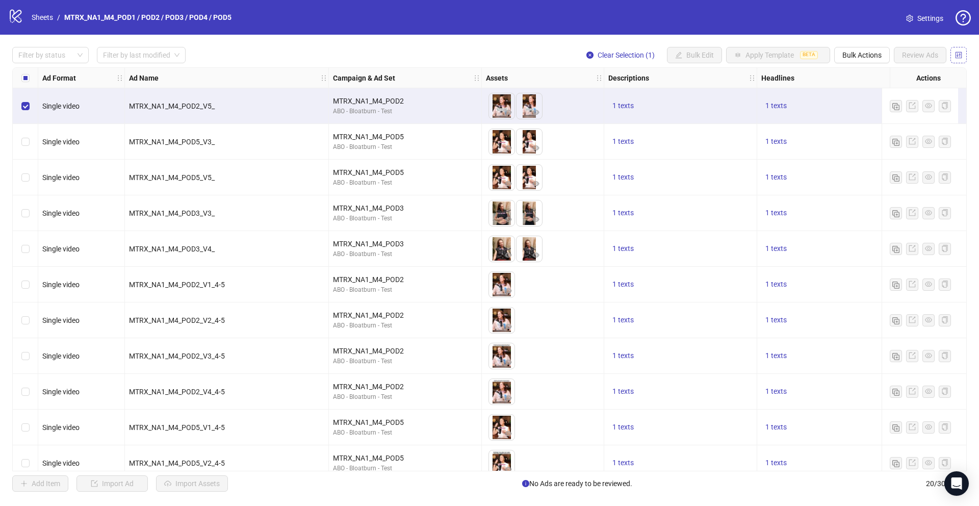
click at [959, 56] on icon "control" at bounding box center [958, 54] width 7 height 7
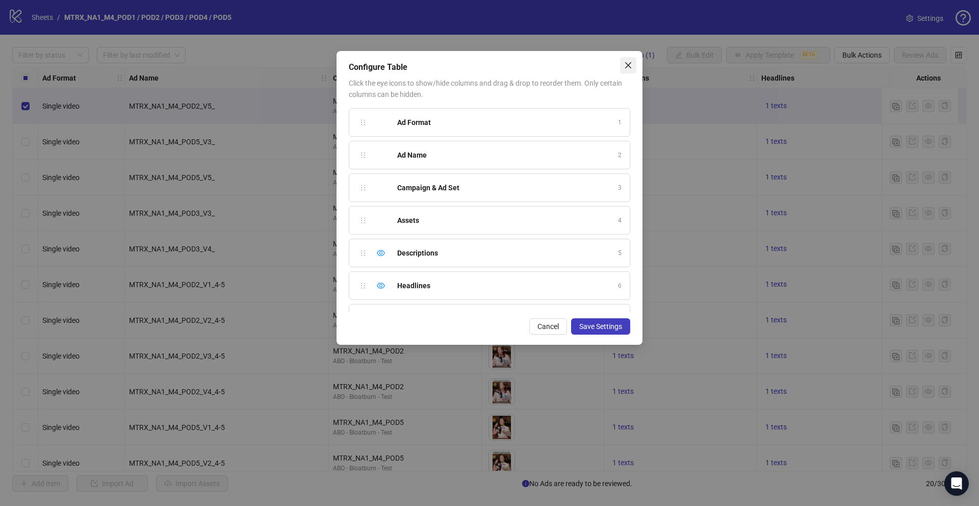
click at [628, 66] on icon "close" at bounding box center [628, 65] width 8 height 8
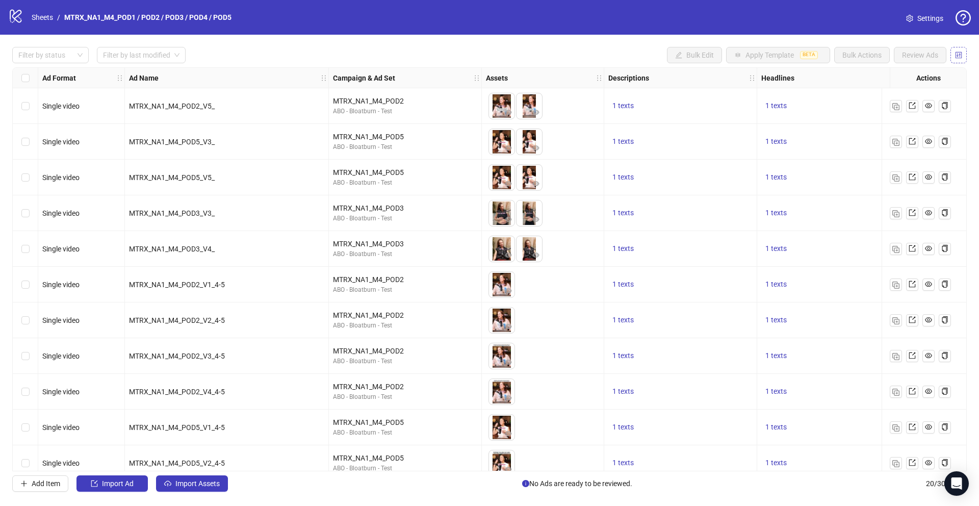
click at [956, 58] on icon "control" at bounding box center [959, 54] width 7 height 7
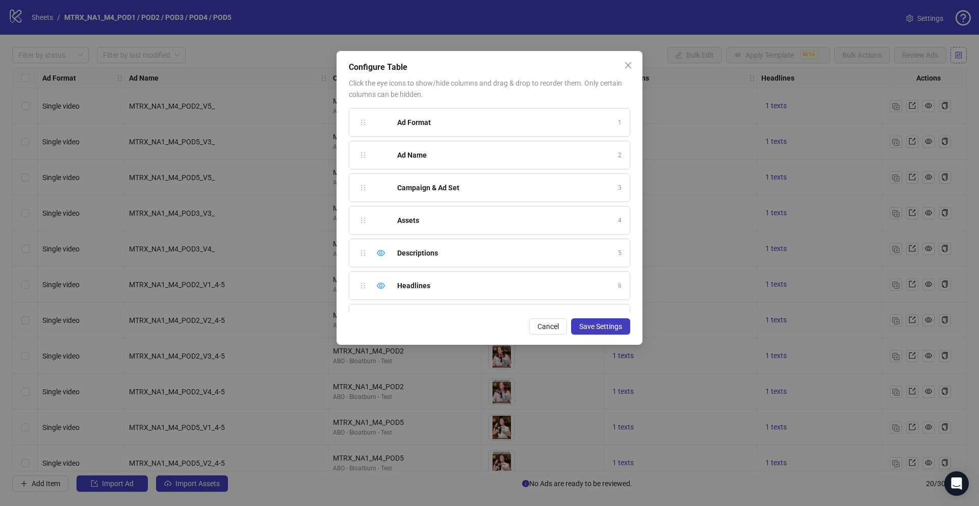
click at [956, 58] on div "Configure Table Click the eye icons to show/hide columns and drag & drop to reo…" at bounding box center [489, 253] width 979 height 506
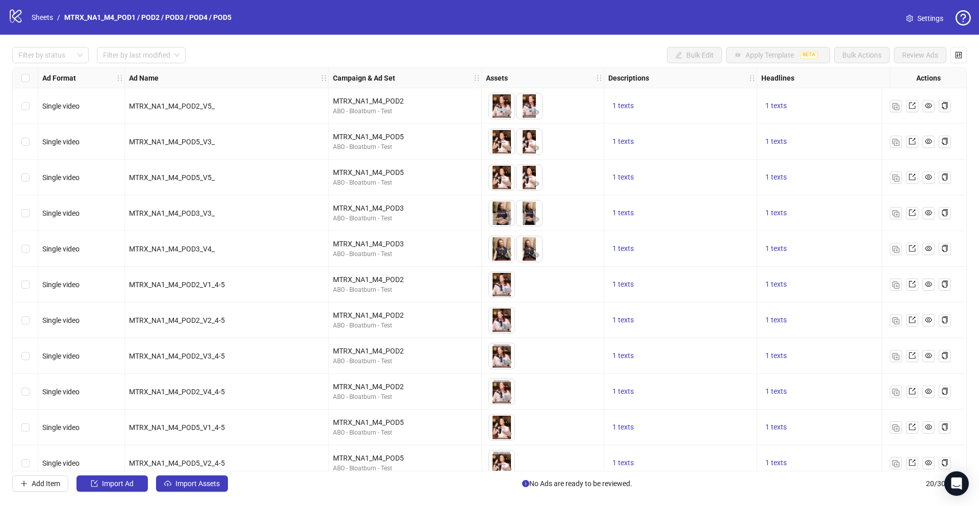
click at [926, 14] on span "Settings" at bounding box center [930, 18] width 26 height 11
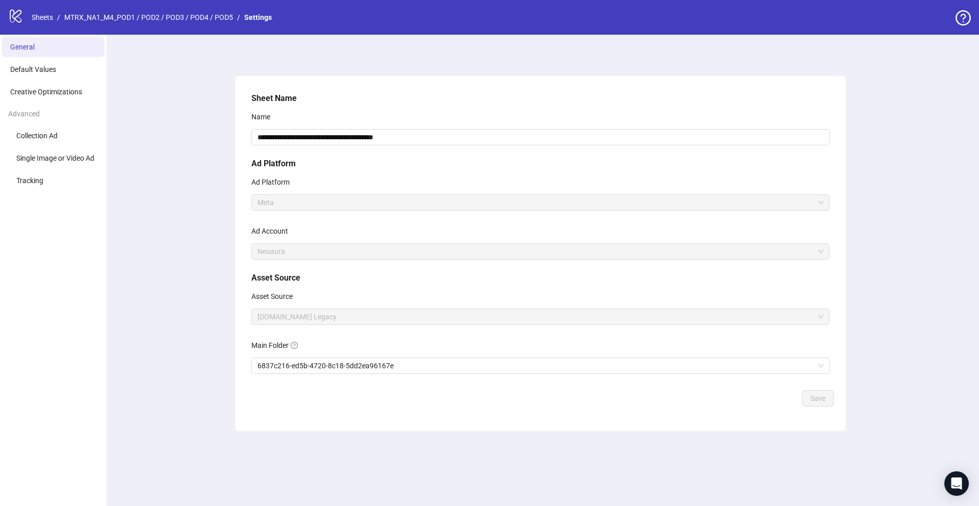
click at [41, 106] on div "Advanced" at bounding box center [53, 113] width 107 height 19
click at [41, 99] on li "Creative Optimizations" at bounding box center [53, 92] width 102 height 20
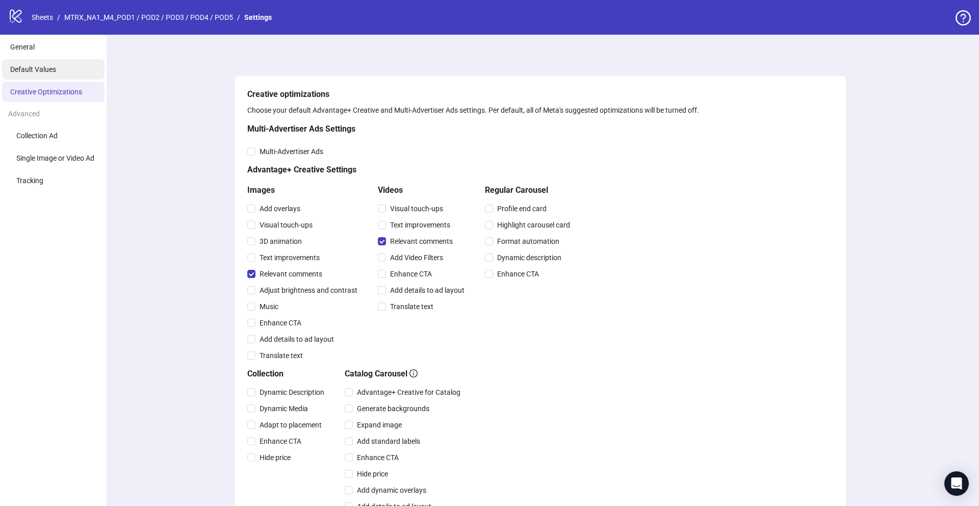
click at [37, 72] on span "Default Values" at bounding box center [33, 69] width 46 height 8
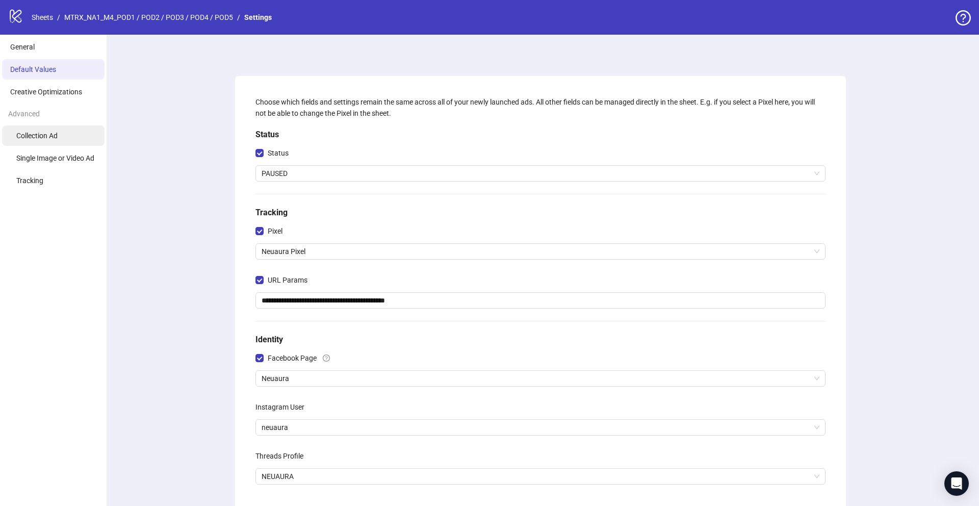
click at [37, 128] on li "Collection Ad" at bounding box center [53, 135] width 102 height 20
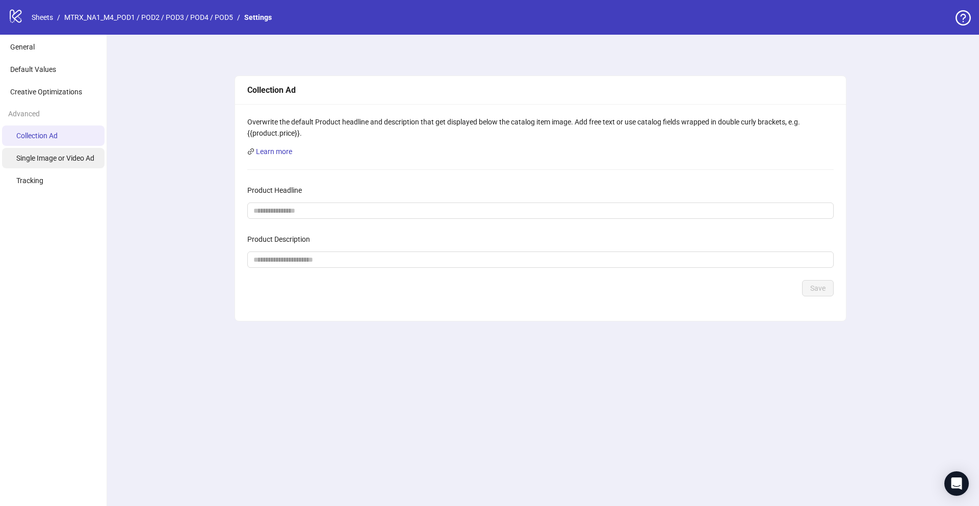
click at [52, 159] on span "Single Image or Video Ad" at bounding box center [55, 158] width 78 height 8
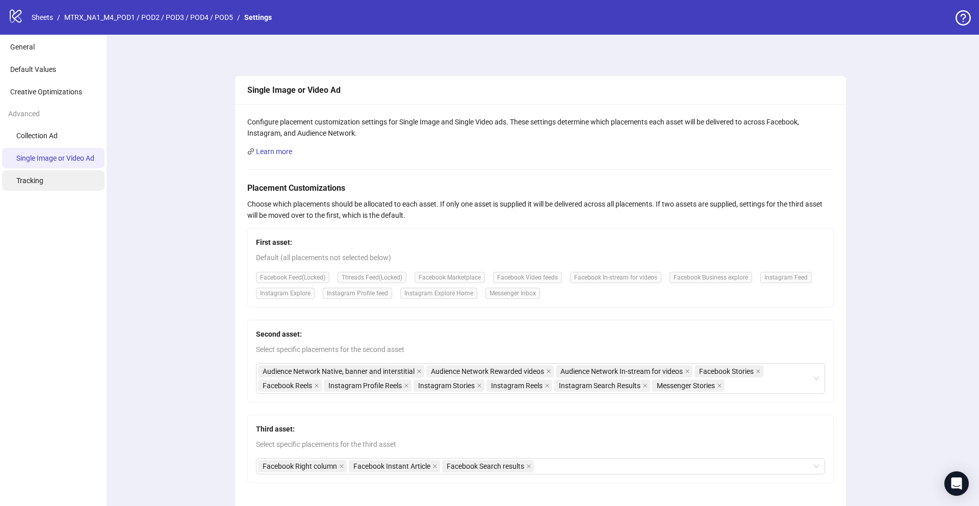
click at [51, 177] on li "Tracking" at bounding box center [53, 180] width 102 height 20
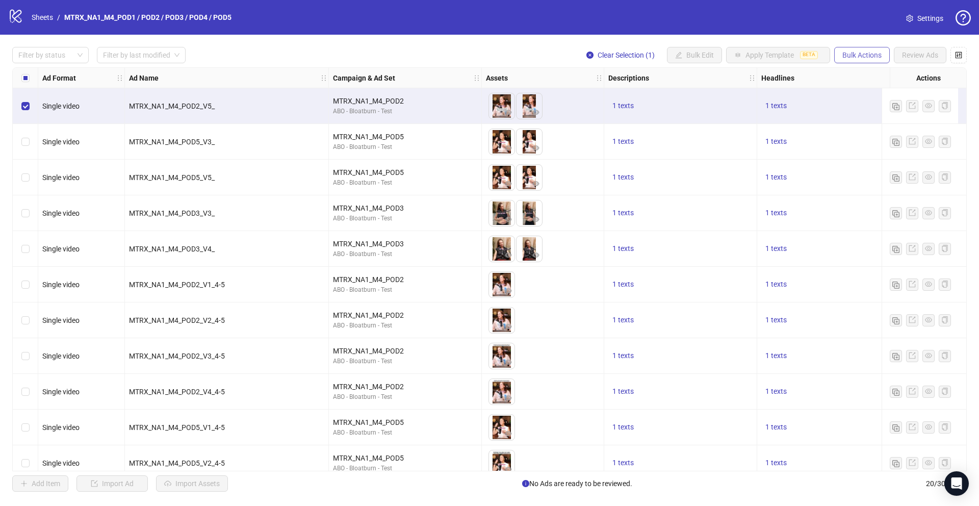
click at [857, 55] on span "Bulk Actions" at bounding box center [861, 55] width 39 height 8
click at [959, 52] on icon "control" at bounding box center [959, 54] width 7 height 7
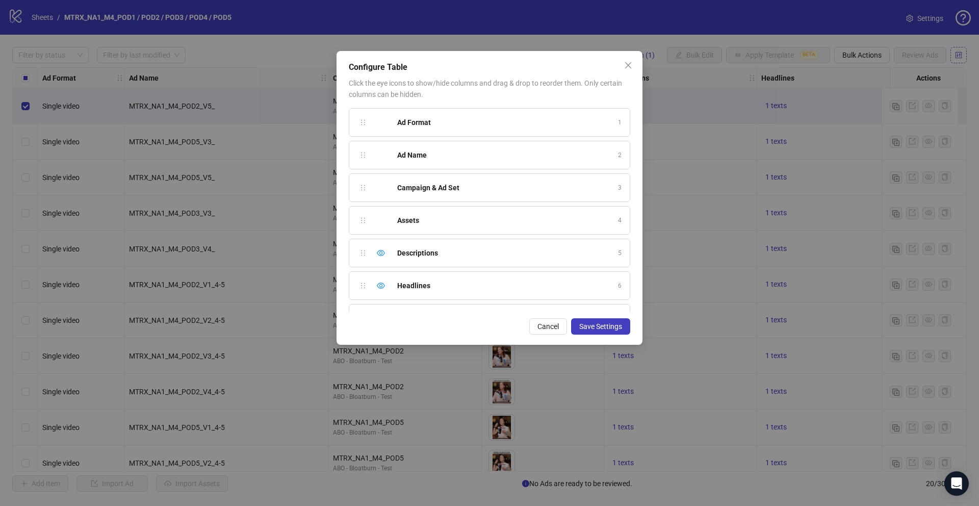
click at [959, 52] on div "Configure Table Click the eye icons to show/hide columns and drag & drop to reo…" at bounding box center [489, 253] width 979 height 506
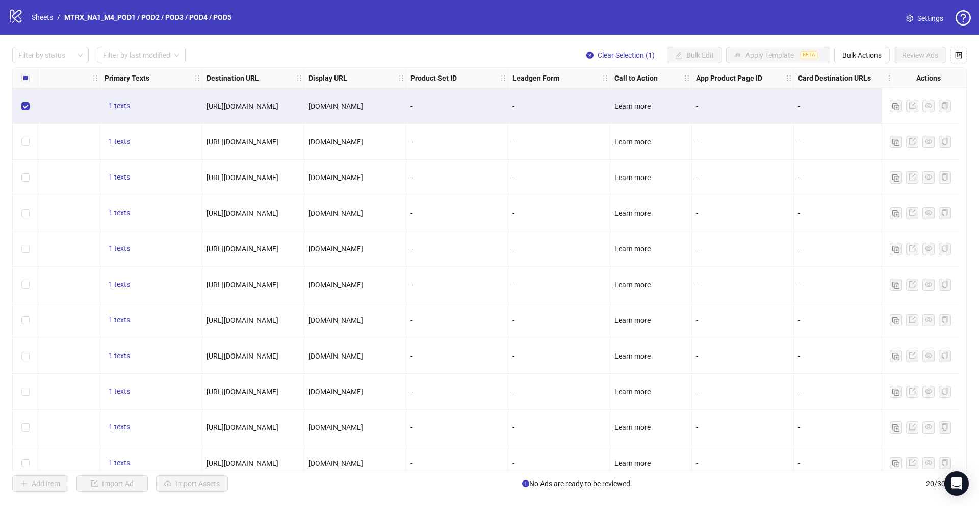
scroll to position [0, 824]
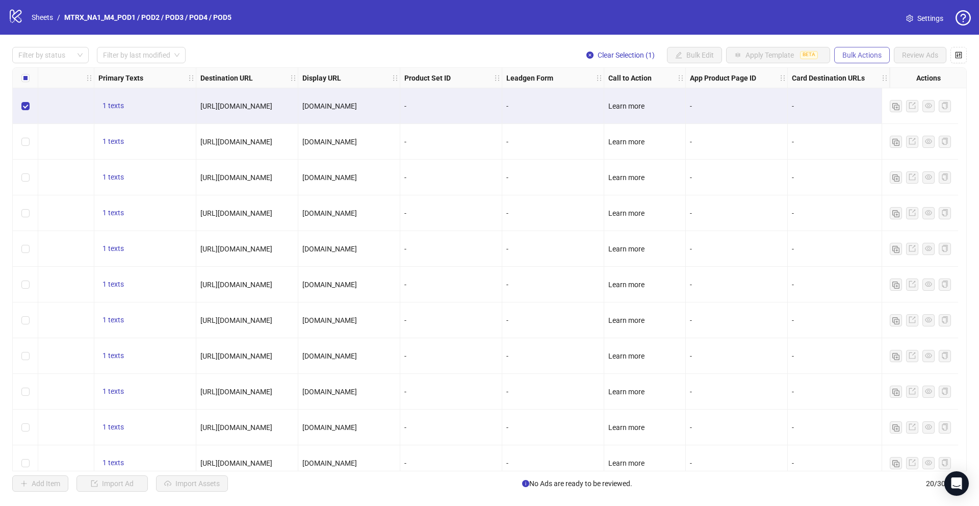
click at [857, 62] on button "Bulk Actions" at bounding box center [862, 55] width 56 height 16
click at [860, 141] on span "Export" at bounding box center [876, 140] width 70 height 11
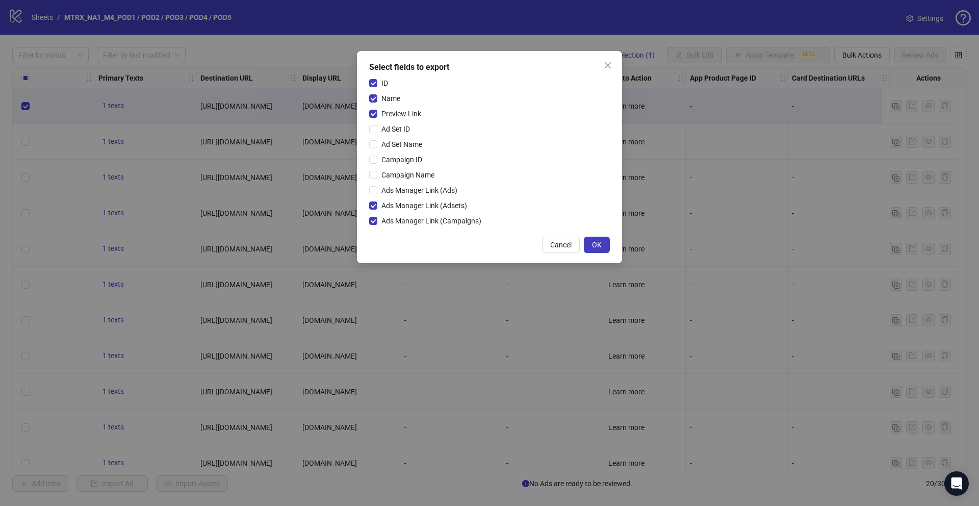
click at [375, 182] on div "ID Name Preview Link Ad Set ID Ad Set Name Campaign ID Campaign Name Ads Manage…" at bounding box center [489, 154] width 241 height 153
click at [373, 139] on label "Ad Set Name" at bounding box center [397, 144] width 57 height 11
click at [603, 252] on button "OK" at bounding box center [597, 245] width 26 height 16
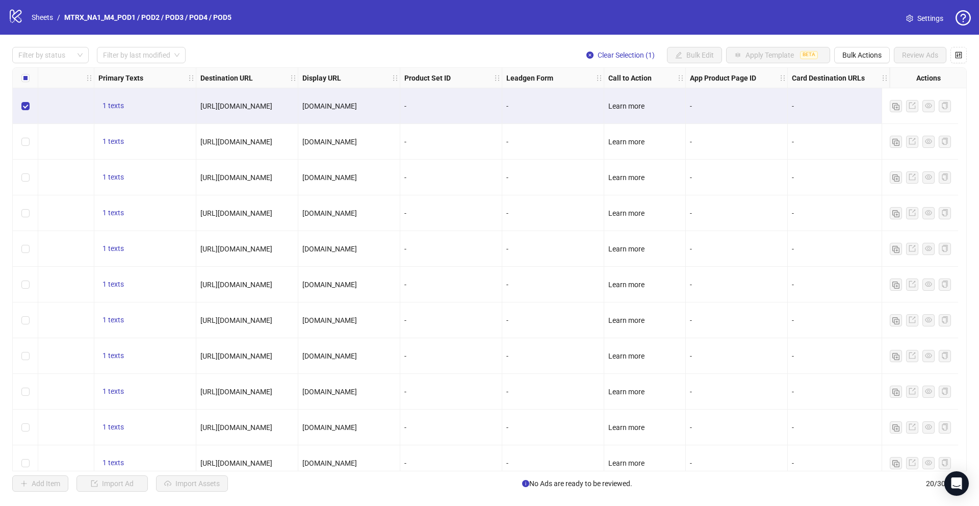
click at [16, 14] on icon "logo/logo-mobile" at bounding box center [15, 15] width 15 height 15
click at [30, 18] on link "Sheets" at bounding box center [42, 17] width 25 height 11
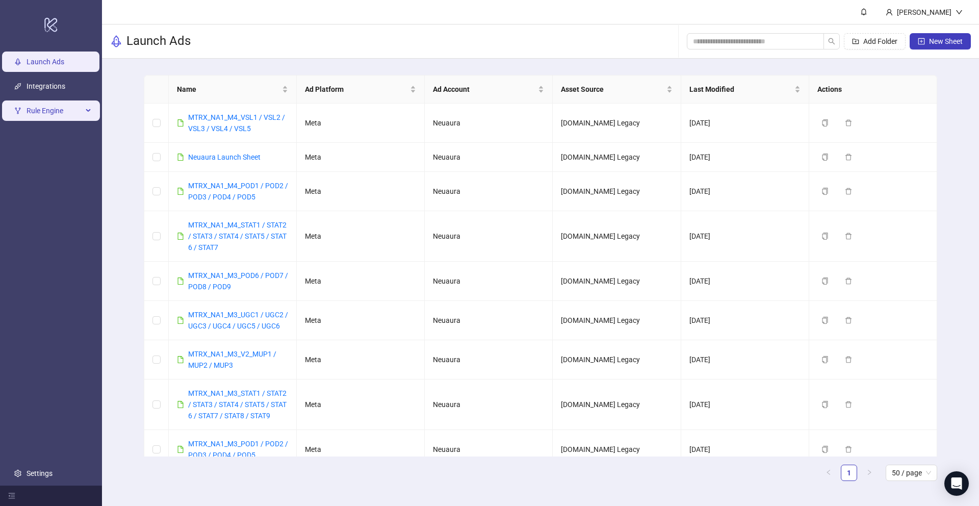
click at [69, 108] on span "Rule Engine" at bounding box center [55, 110] width 56 height 20
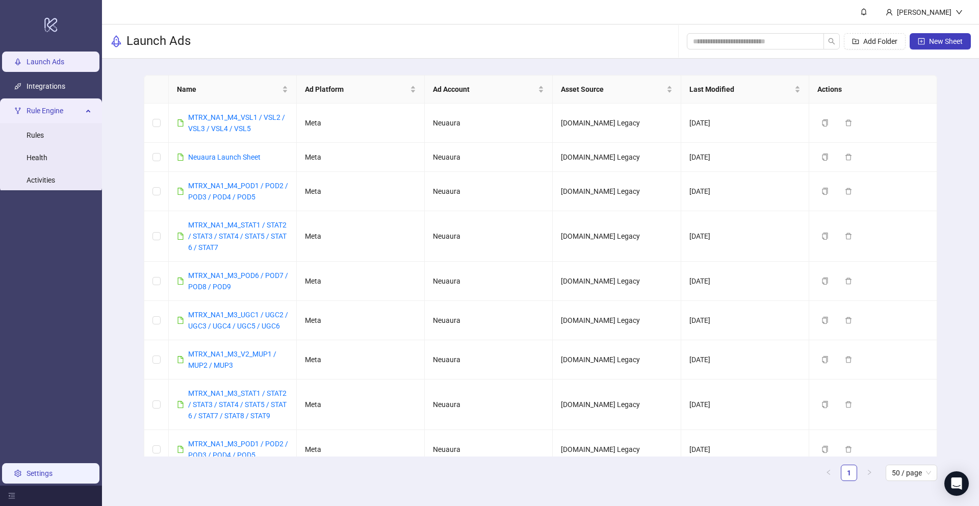
click at [30, 472] on link "Settings" at bounding box center [40, 473] width 26 height 8
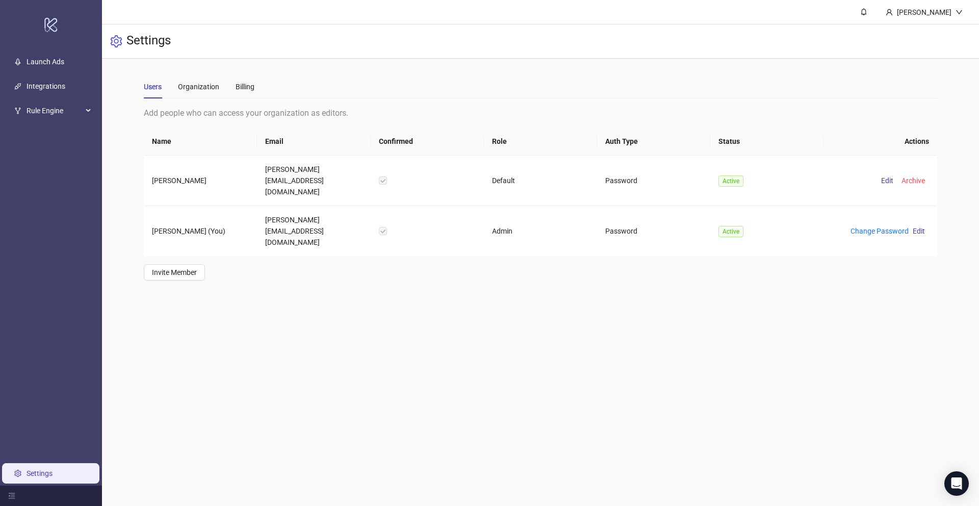
click at [41, 469] on link "Settings" at bounding box center [40, 473] width 26 height 8
click at [195, 92] on div "Organization" at bounding box center [198, 86] width 41 height 23
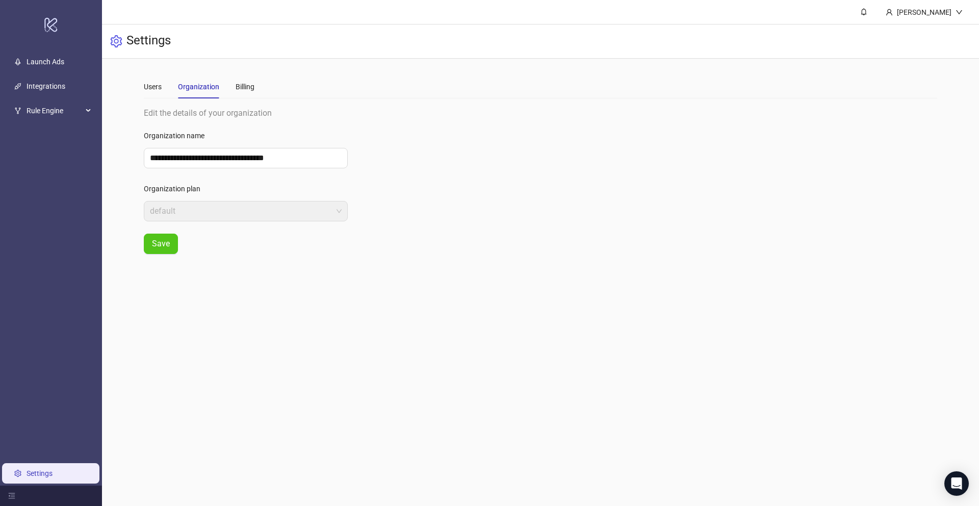
click at [229, 93] on div "Users Organization Billing" at bounding box center [199, 86] width 111 height 23
click at [234, 91] on div "Users Organization Billing" at bounding box center [199, 86] width 111 height 23
click at [244, 86] on div "Billing" at bounding box center [245, 86] width 19 height 11
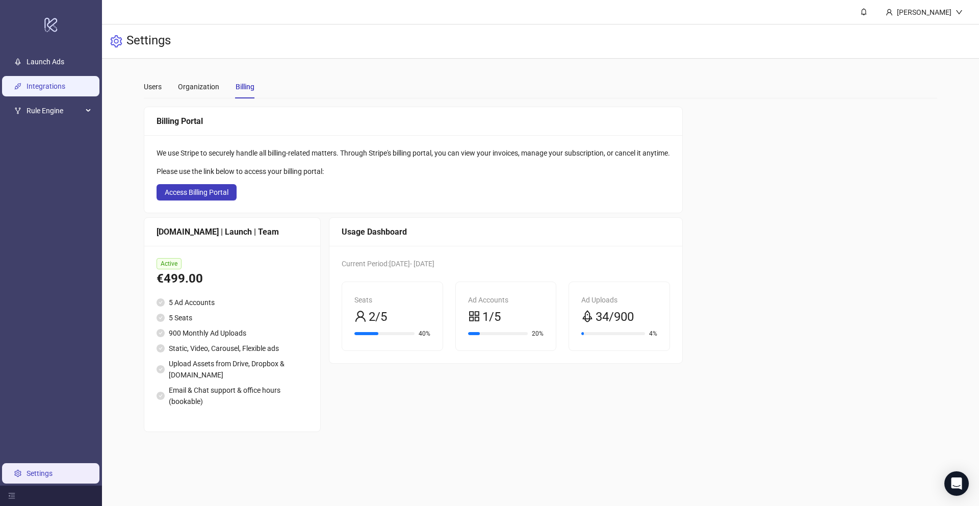
click at [52, 87] on link "Integrations" at bounding box center [46, 86] width 39 height 8
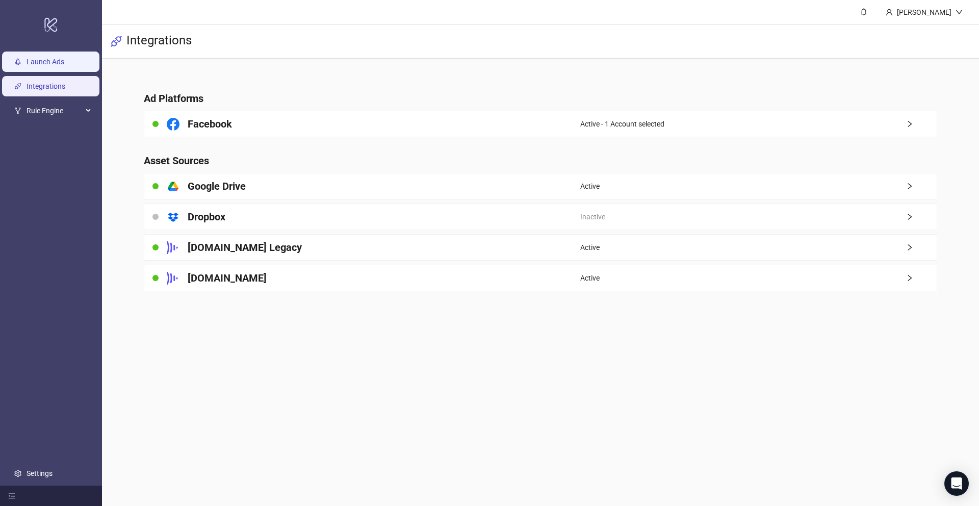
click at [56, 61] on link "Launch Ads" at bounding box center [46, 62] width 38 height 8
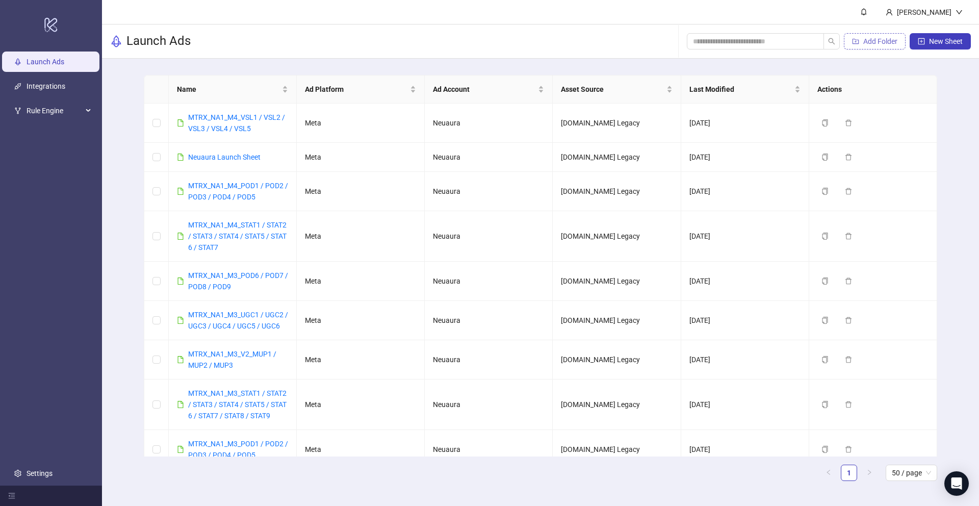
click at [884, 38] on span "Add Folder" at bounding box center [880, 41] width 34 height 8
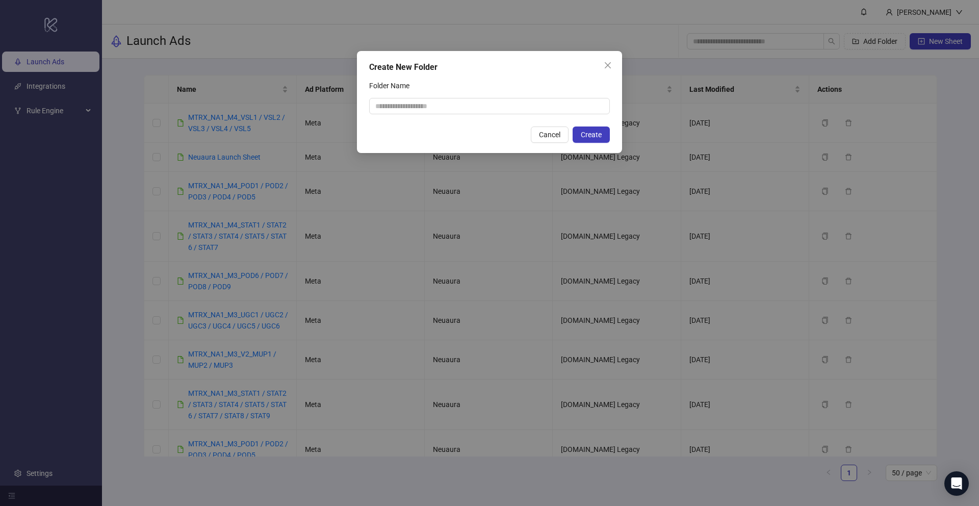
click at [616, 67] on div "Create New Folder Folder Name Cancel Create" at bounding box center [489, 102] width 265 height 102
click at [608, 67] on icon "close" at bounding box center [608, 65] width 8 height 8
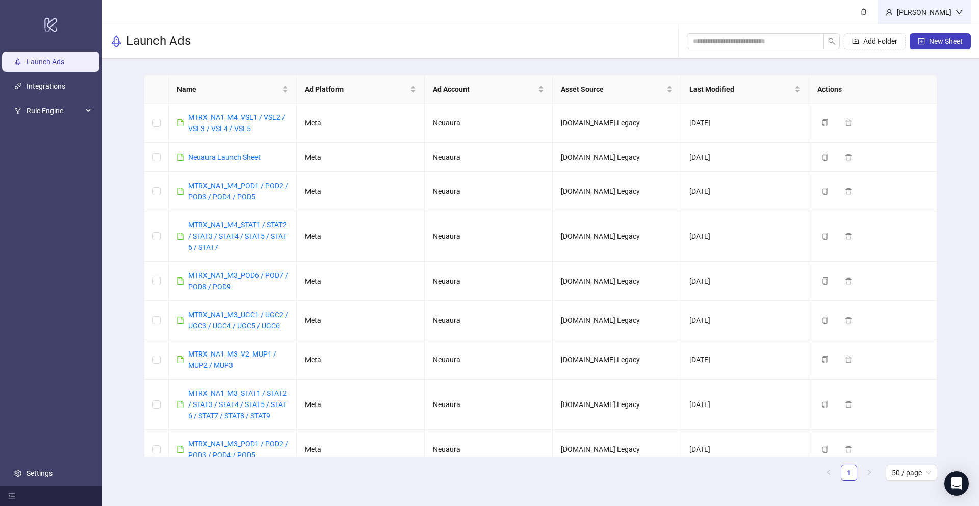
click at [927, 10] on div "[PERSON_NAME]" at bounding box center [924, 12] width 63 height 11
click at [888, 86] on th "Actions" at bounding box center [873, 89] width 128 height 28
click at [929, 43] on span "New Sheet" at bounding box center [946, 41] width 34 height 8
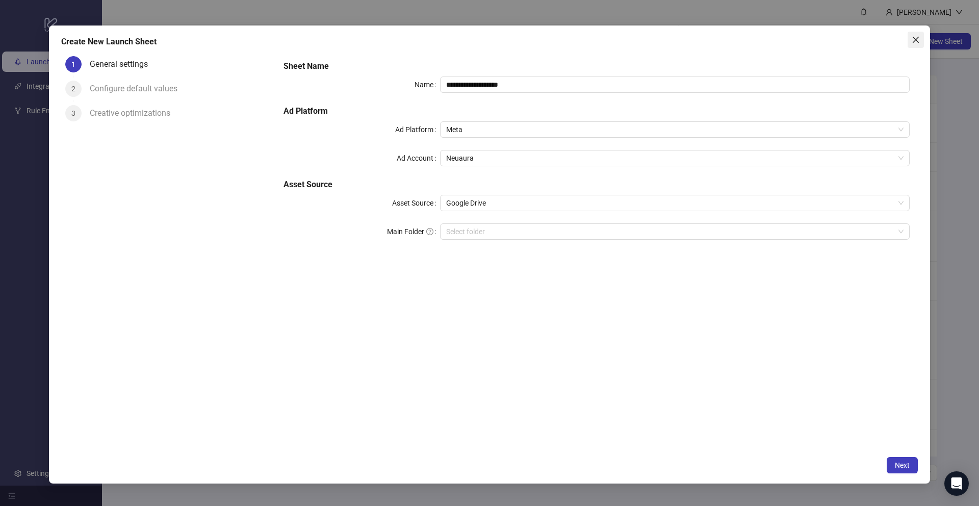
click at [917, 43] on icon "close" at bounding box center [916, 40] width 8 height 8
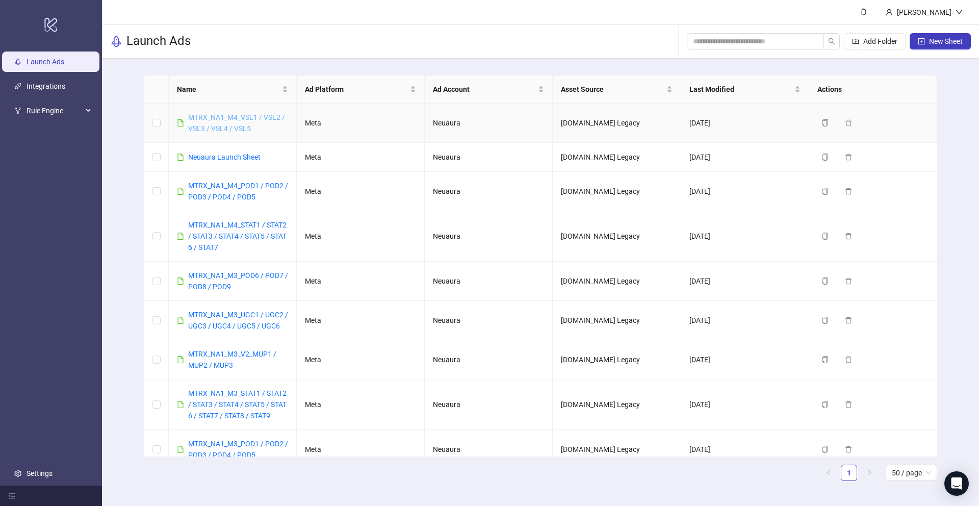
click at [249, 115] on link "MTRX_NA1_M4_VSL1 / VSL2 / VSL3 / VSL4 / VSL5" at bounding box center [236, 122] width 97 height 19
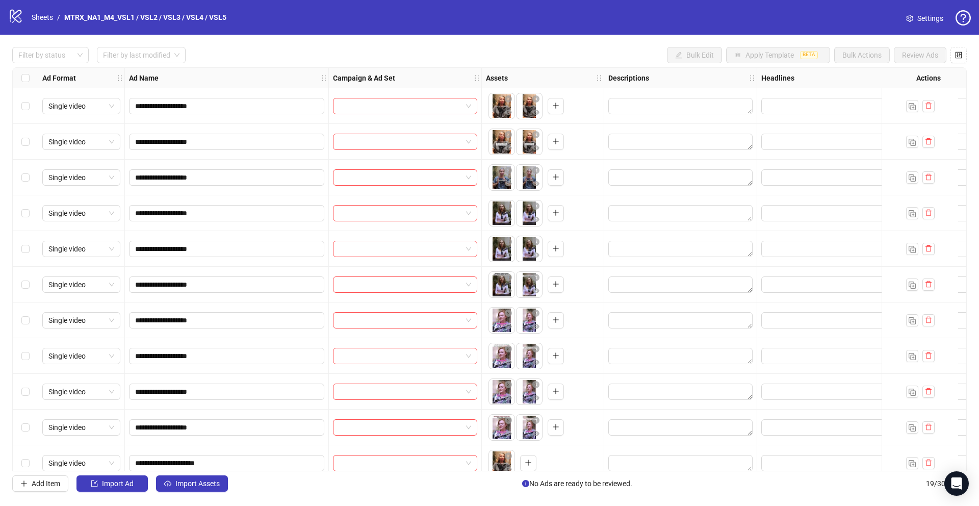
click at [33, 76] on div "Select all rows" at bounding box center [25, 78] width 25 height 20
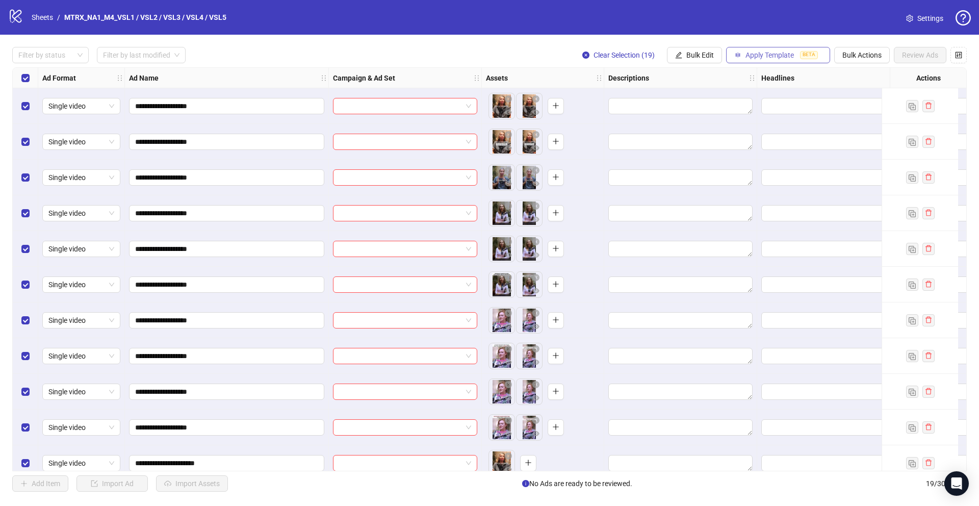
click at [777, 47] on button "Apply Template BETA" at bounding box center [778, 55] width 104 height 16
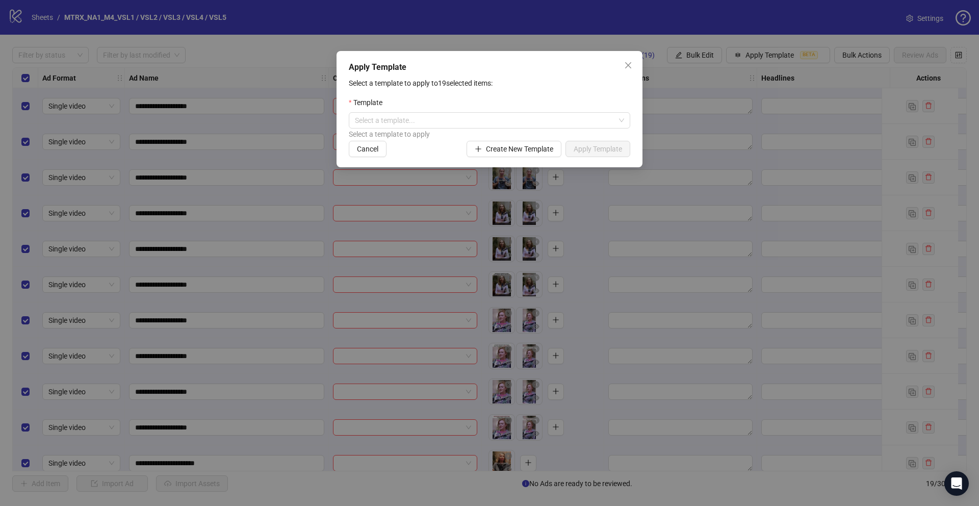
click at [524, 160] on div "Apply Template Select a template to apply to 19 selected items: Template Select…" at bounding box center [490, 109] width 306 height 116
click at [524, 152] on span "Create New Template" at bounding box center [519, 149] width 67 height 8
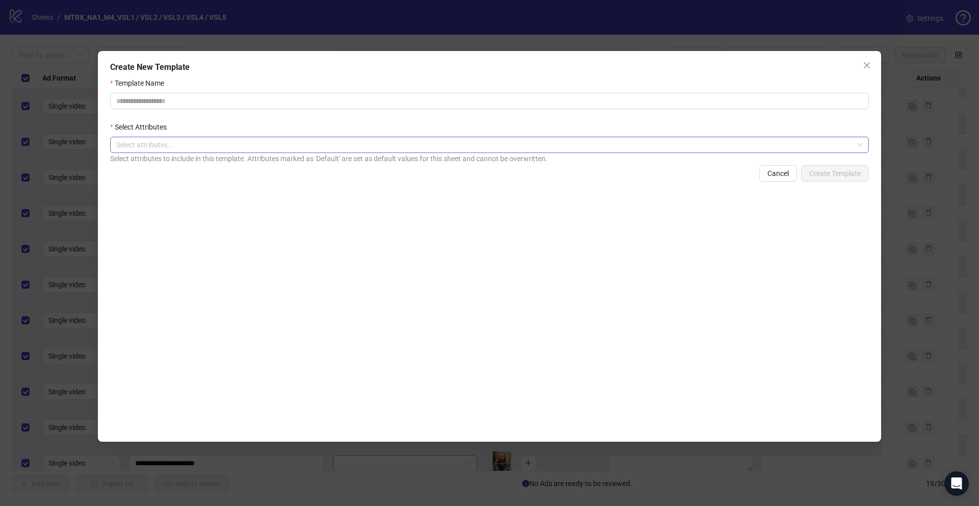
click at [355, 144] on div at bounding box center [484, 145] width 744 height 14
click at [367, 114] on form "Template Name Select Attributes Select attributes... Select attributes to inclu…" at bounding box center [489, 130] width 759 height 104
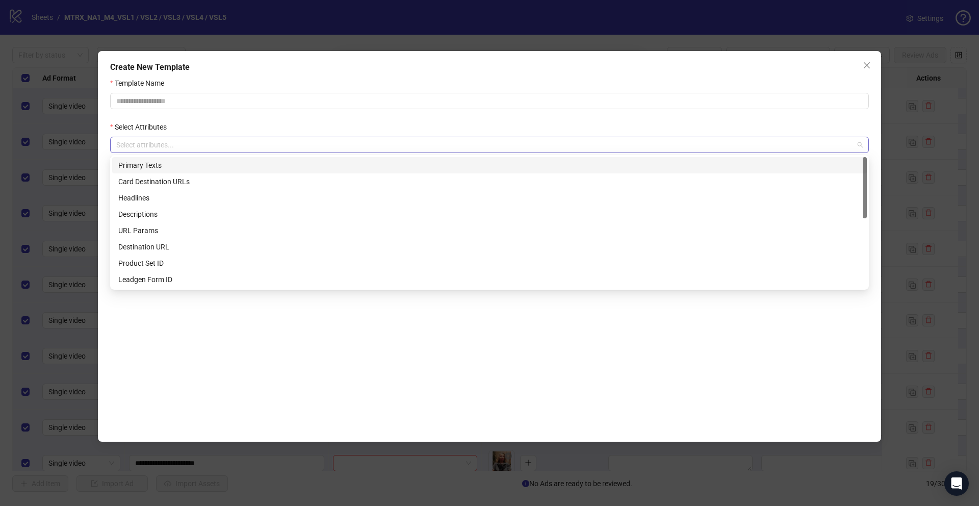
click at [360, 140] on div at bounding box center [484, 145] width 744 height 14
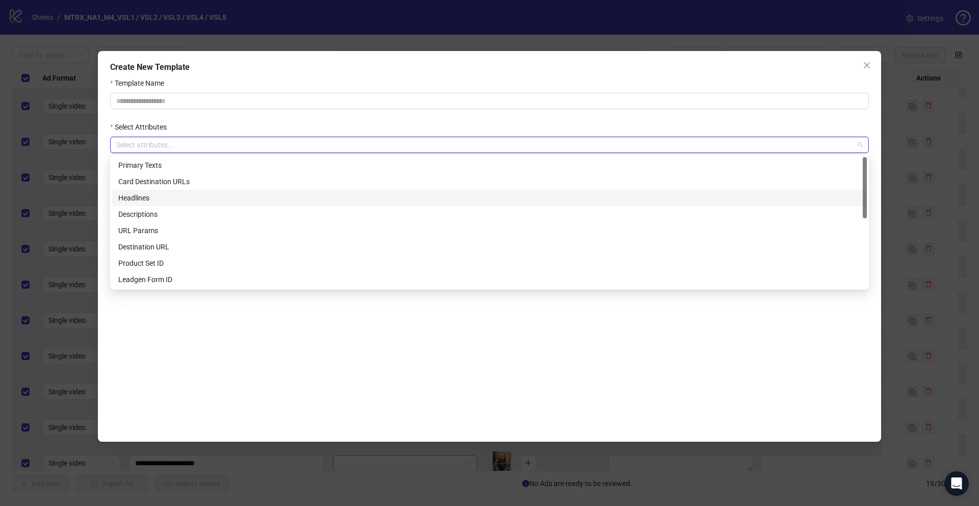
click at [335, 198] on div "Headlines" at bounding box center [489, 197] width 742 height 11
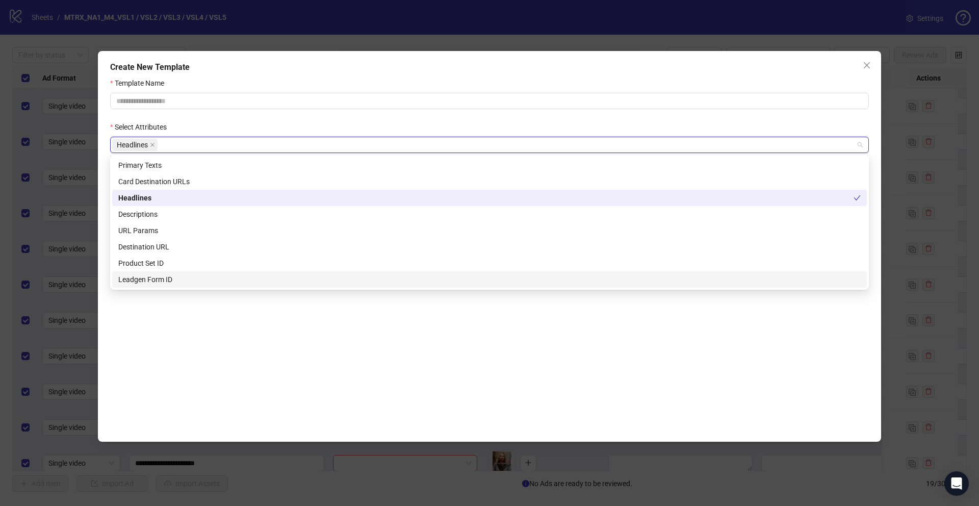
click at [393, 350] on div "Template Name Select Attributes Headlines Select attributes to include in this …" at bounding box center [489, 255] width 759 height 354
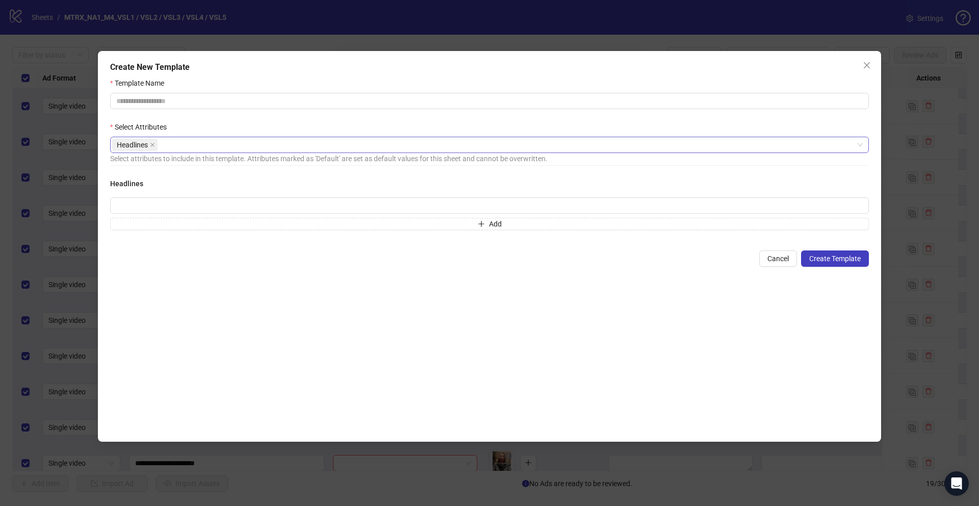
click at [350, 148] on div "Headlines" at bounding box center [484, 145] width 744 height 14
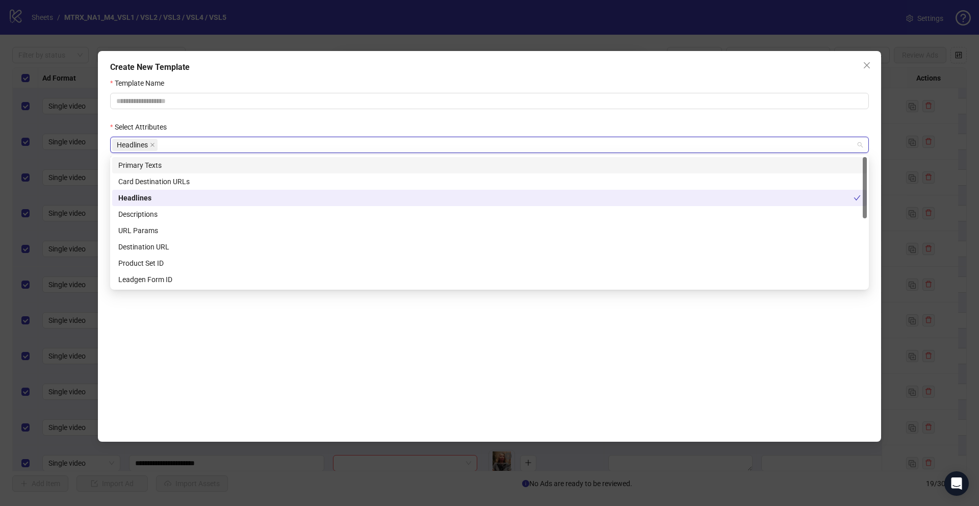
click at [229, 170] on div "Primary Texts" at bounding box center [489, 165] width 742 height 11
click at [217, 218] on div "Descriptions" at bounding box center [489, 214] width 742 height 11
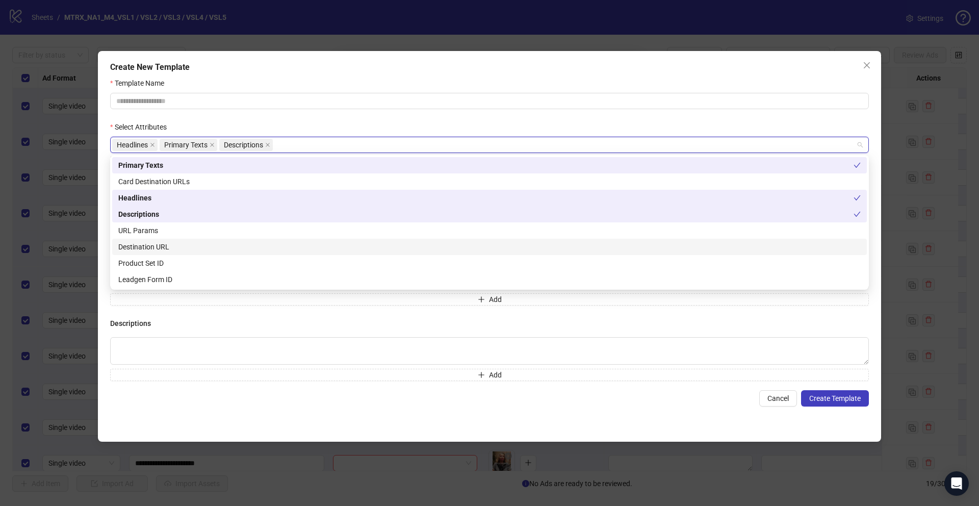
click at [215, 249] on div "Destination URL" at bounding box center [489, 246] width 742 height 11
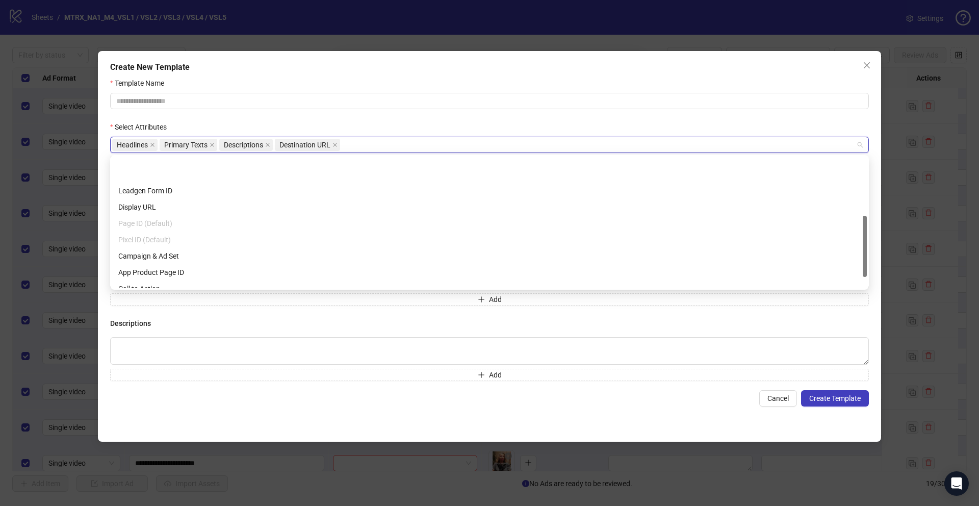
scroll to position [147, 0]
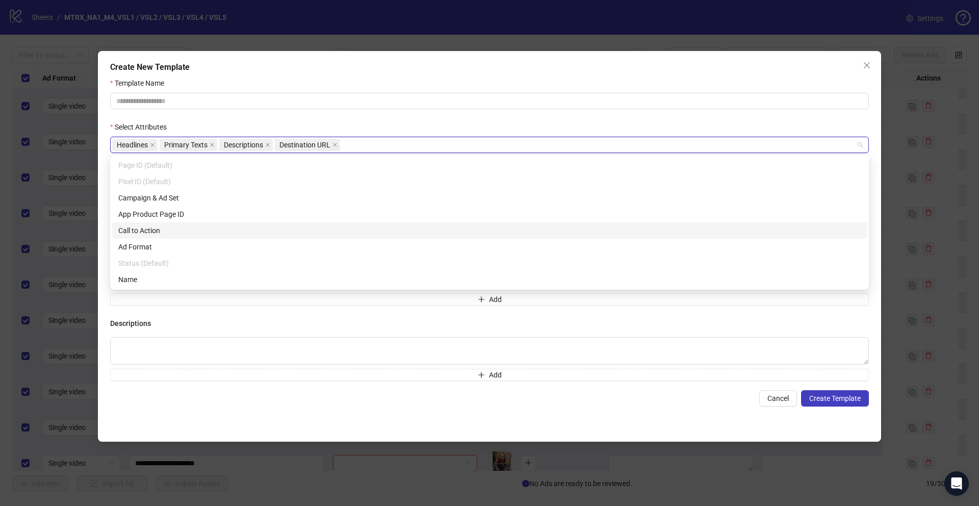
click at [143, 231] on div "Call to Action" at bounding box center [489, 230] width 742 height 11
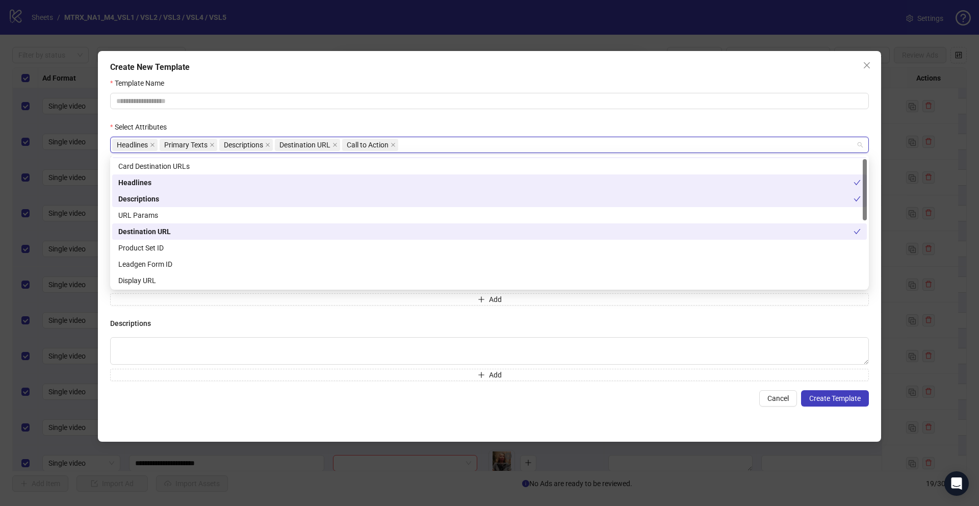
scroll to position [0, 0]
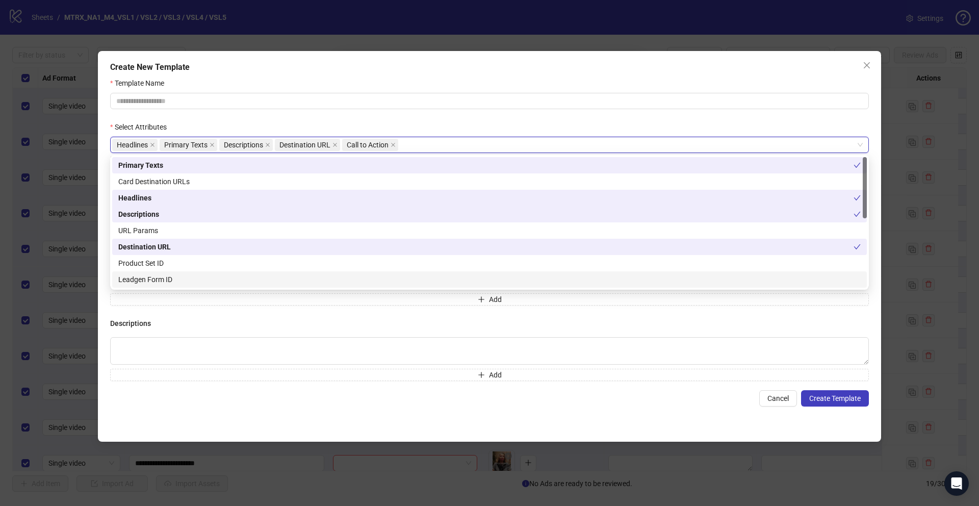
click at [552, 332] on div "Descriptions Add" at bounding box center [489, 349] width 759 height 63
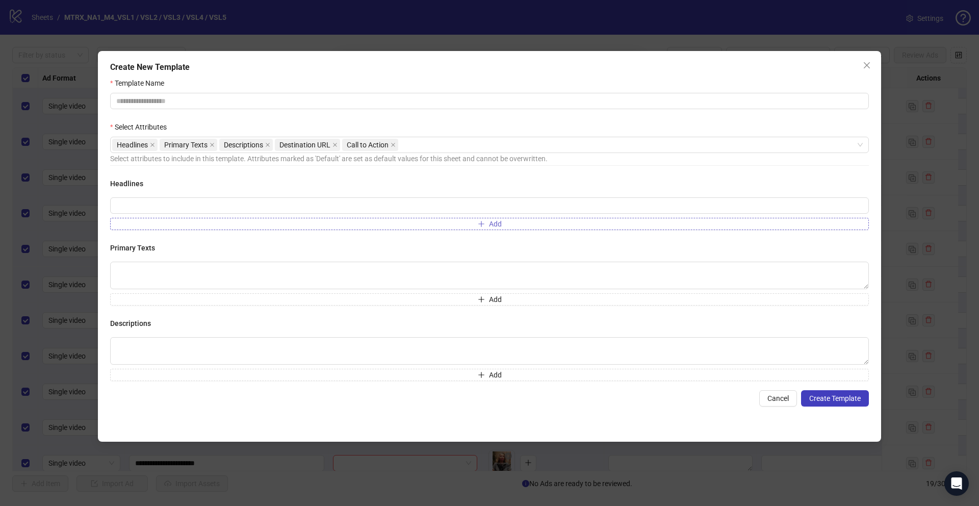
click at [511, 223] on button "Add" at bounding box center [489, 224] width 759 height 12
click at [859, 226] on icon "delete" at bounding box center [859, 225] width 7 height 7
click at [254, 109] on input "Template Name" at bounding box center [489, 101] width 759 height 16
click at [255, 100] on input "Template Name" at bounding box center [489, 101] width 759 height 16
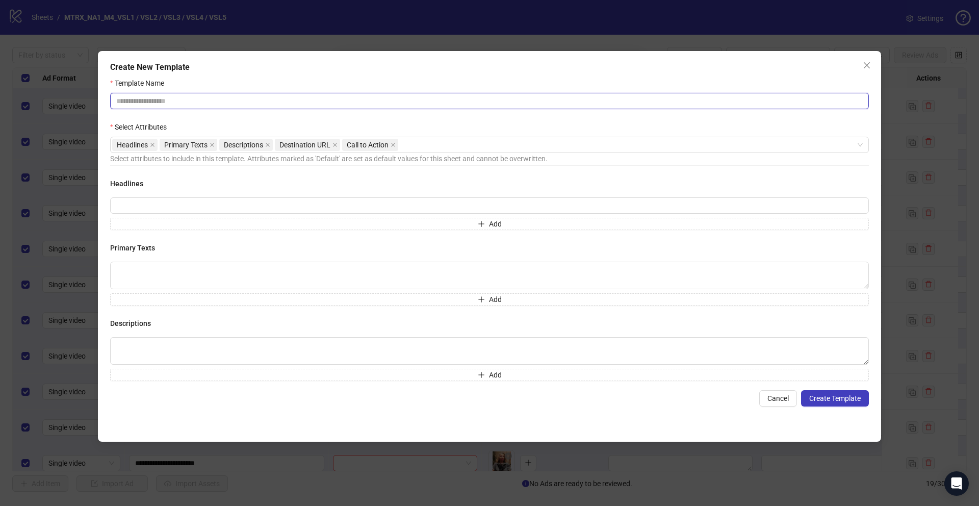
click at [255, 100] on input "Template Name" at bounding box center [489, 101] width 759 height 16
